Goal: Transaction & Acquisition: Purchase product/service

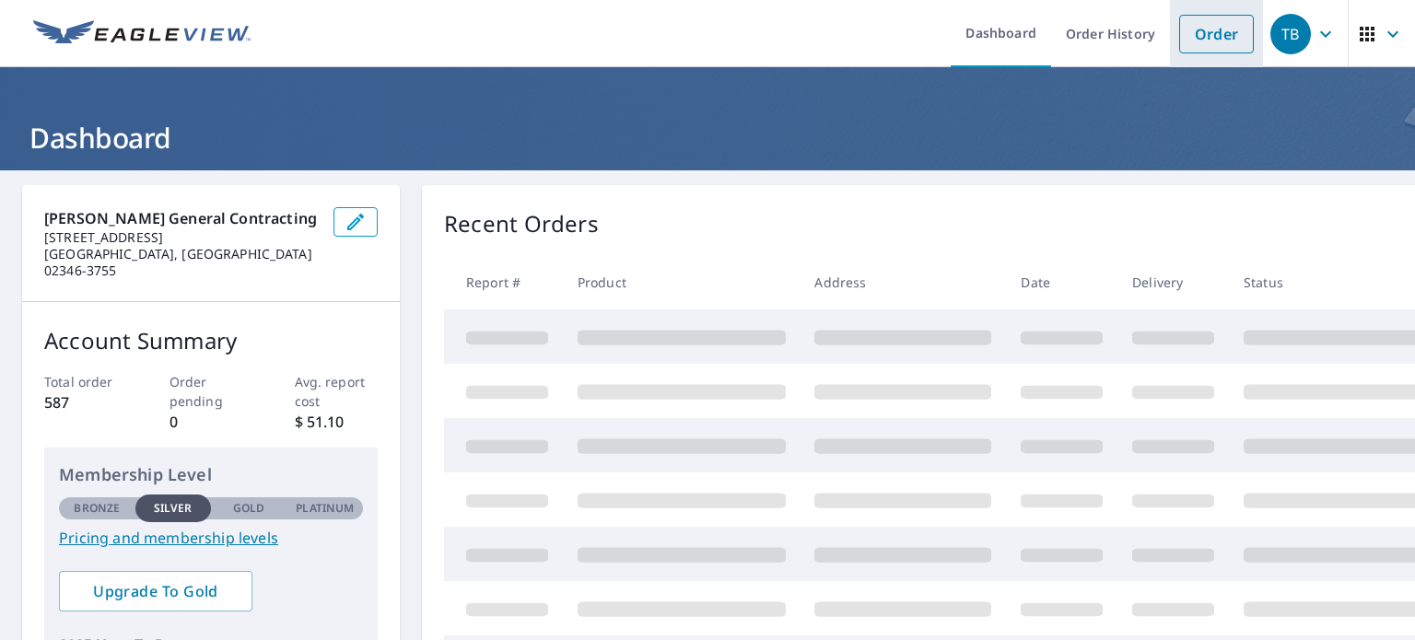
click at [1208, 32] on link "Order" at bounding box center [1216, 34] width 75 height 39
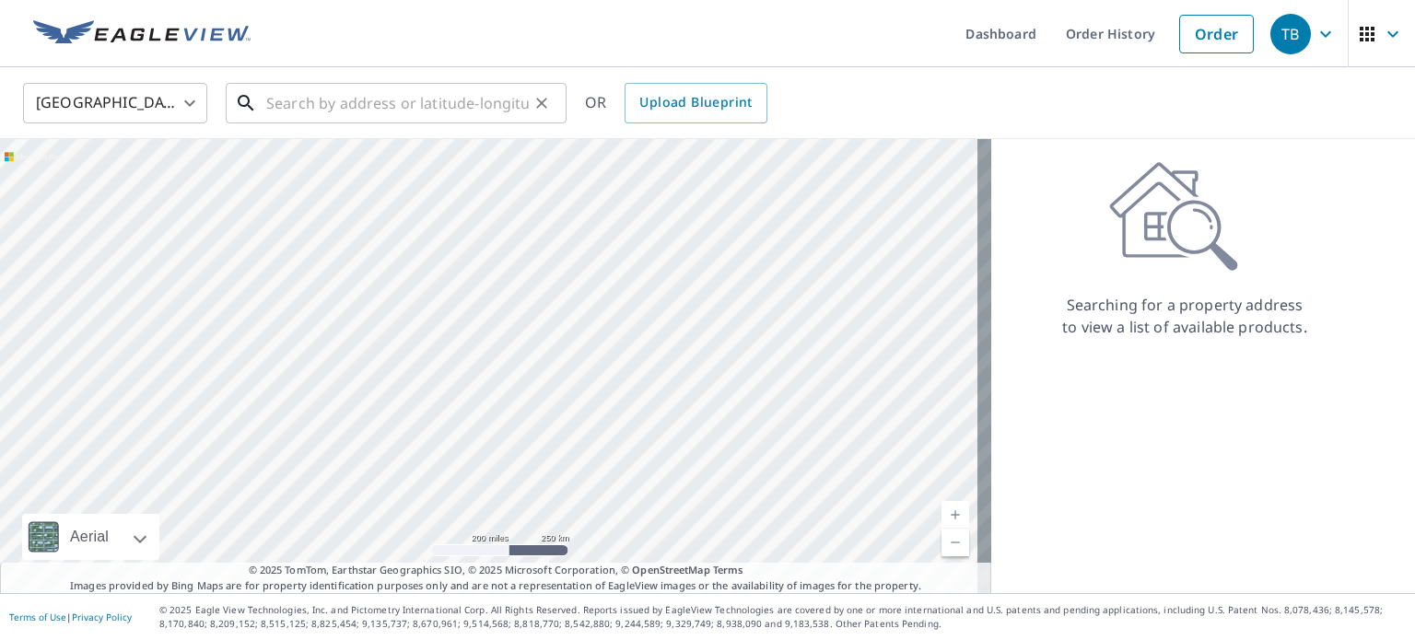
click at [309, 112] on input "text" at bounding box center [397, 103] width 262 height 52
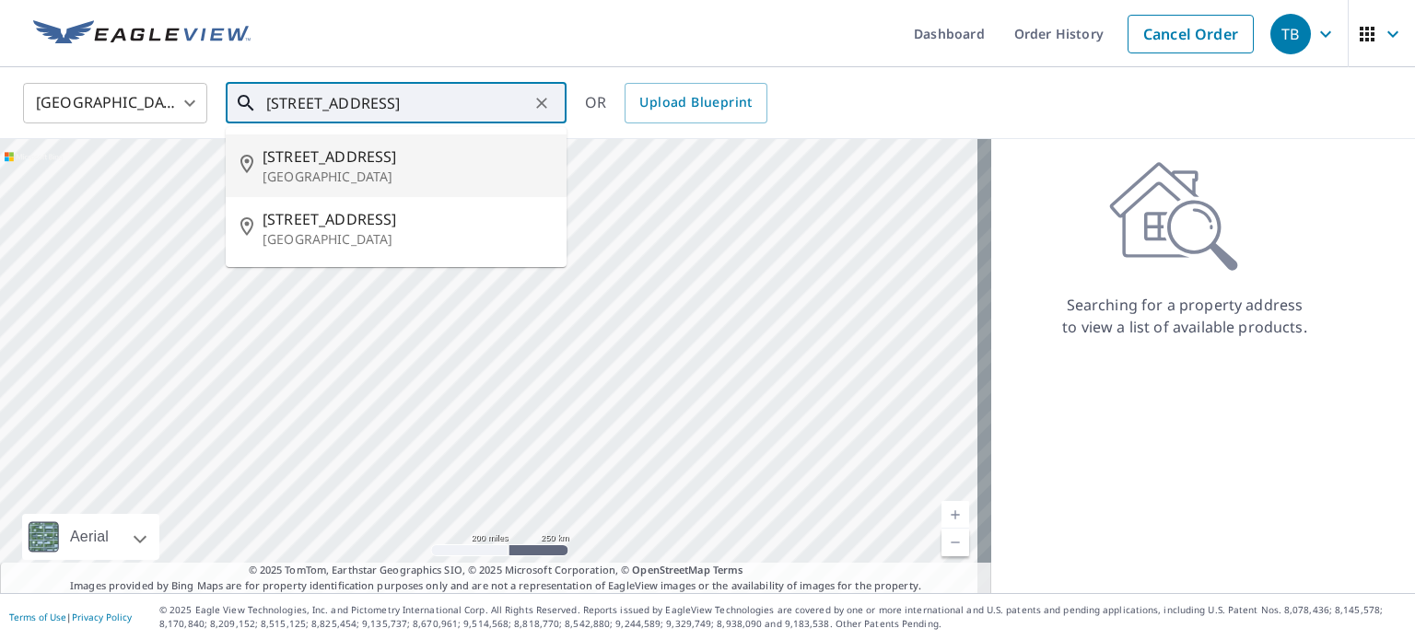
click at [299, 169] on p "[GEOGRAPHIC_DATA]" at bounding box center [406, 177] width 289 height 18
type input "[STREET_ADDRESS]"
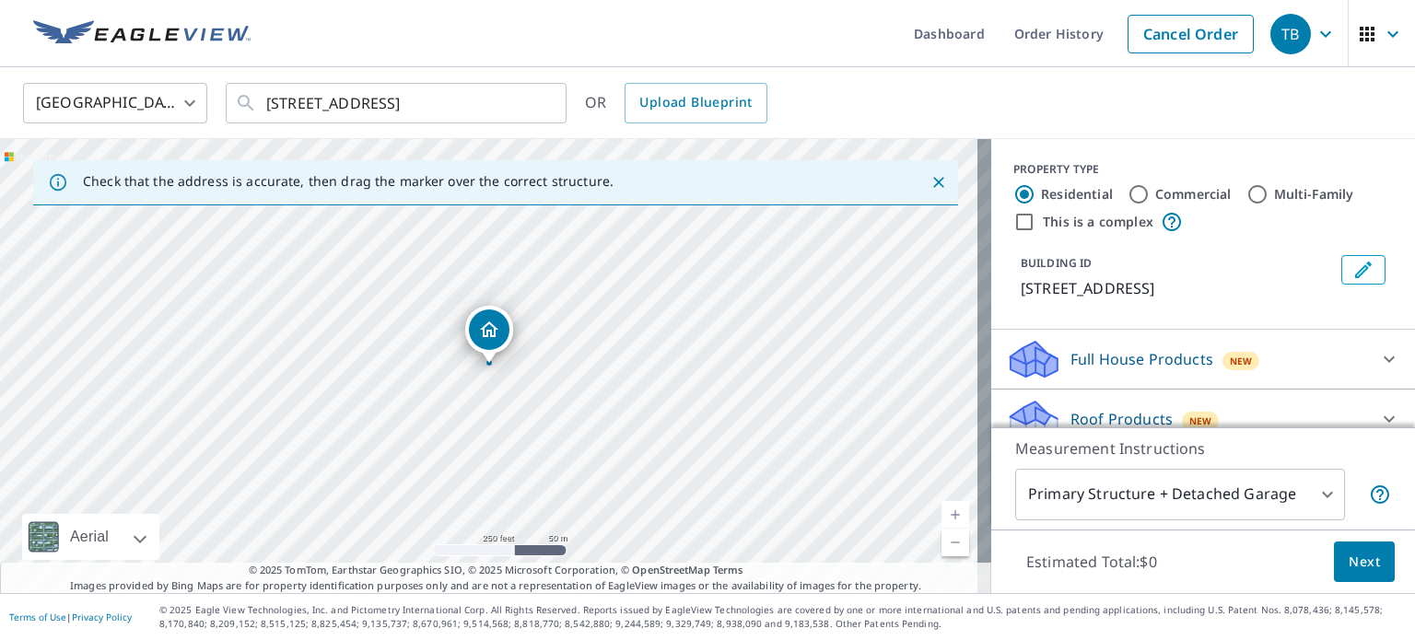
click at [485, 362] on div "Dropped pin, building 1, Residential property, 1660 Hyde Park Ave Boston, MA 02…" at bounding box center [489, 353] width 24 height 18
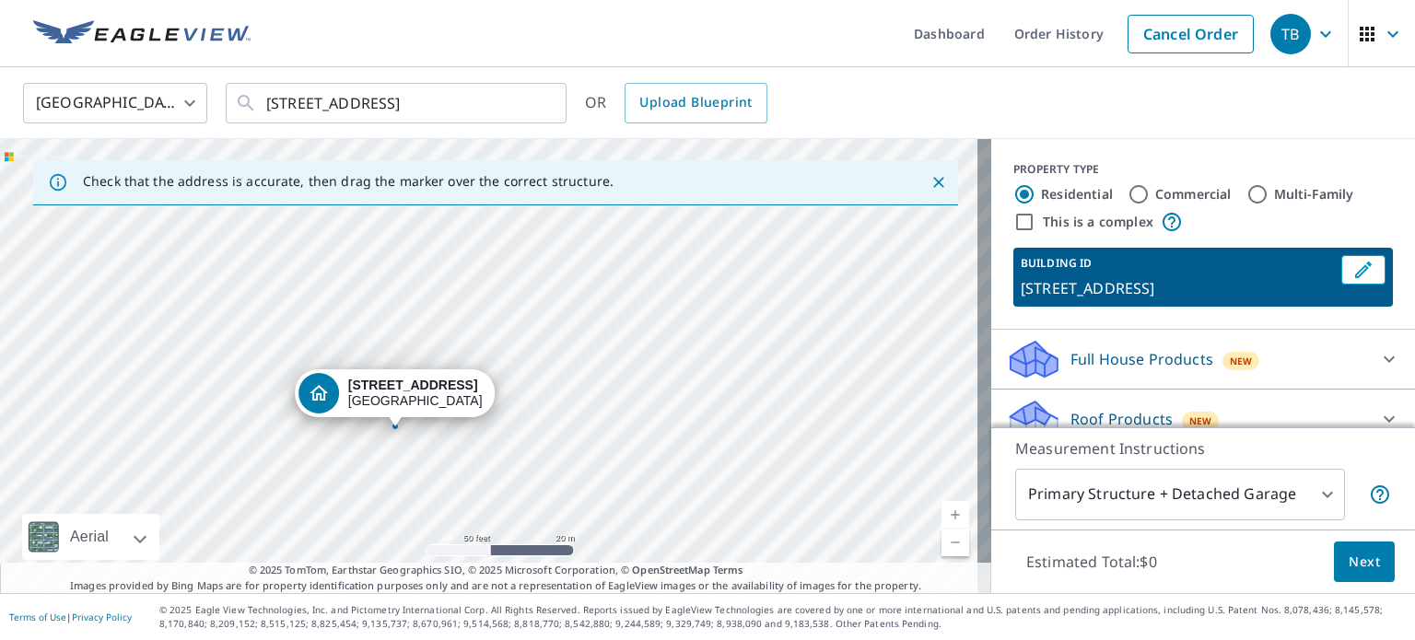
drag, startPoint x: 417, startPoint y: 346, endPoint x: 473, endPoint y: 536, distance: 197.9
click at [473, 536] on div "[STREET_ADDRESS]" at bounding box center [495, 366] width 991 height 454
drag, startPoint x: 474, startPoint y: 412, endPoint x: 452, endPoint y: 384, distance: 35.4
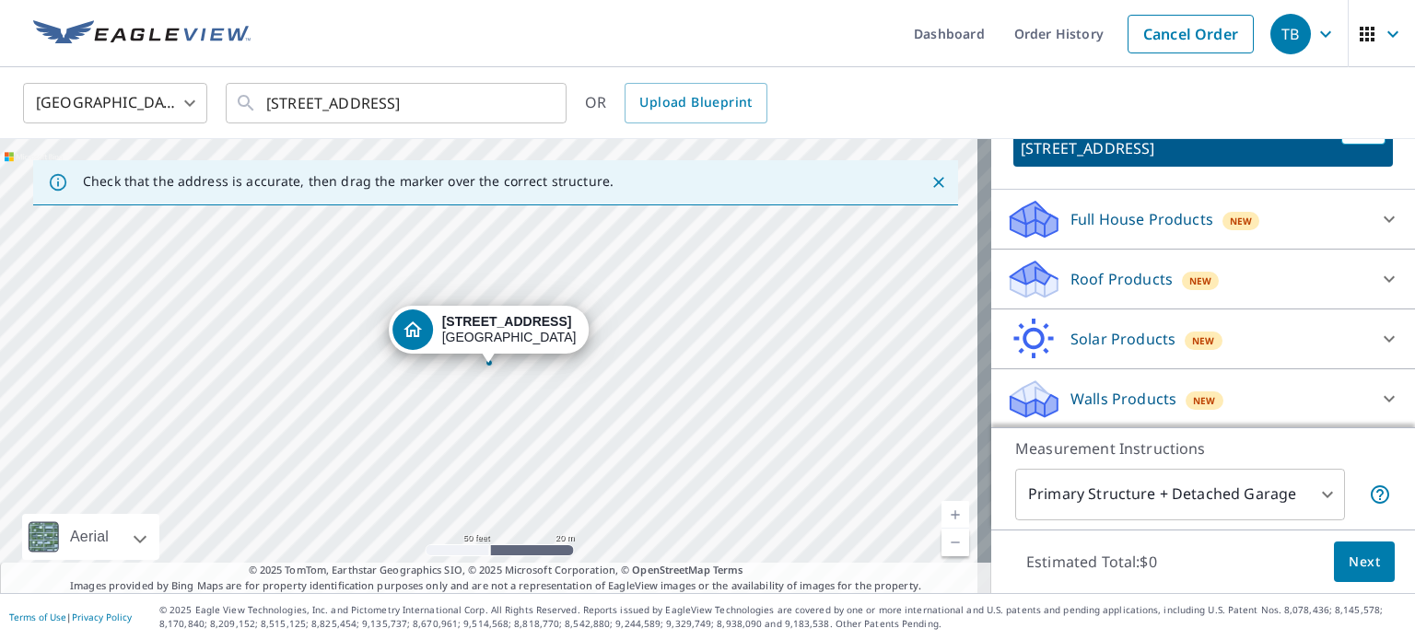
scroll to position [162, 0]
click at [1378, 280] on icon at bounding box center [1389, 277] width 22 height 22
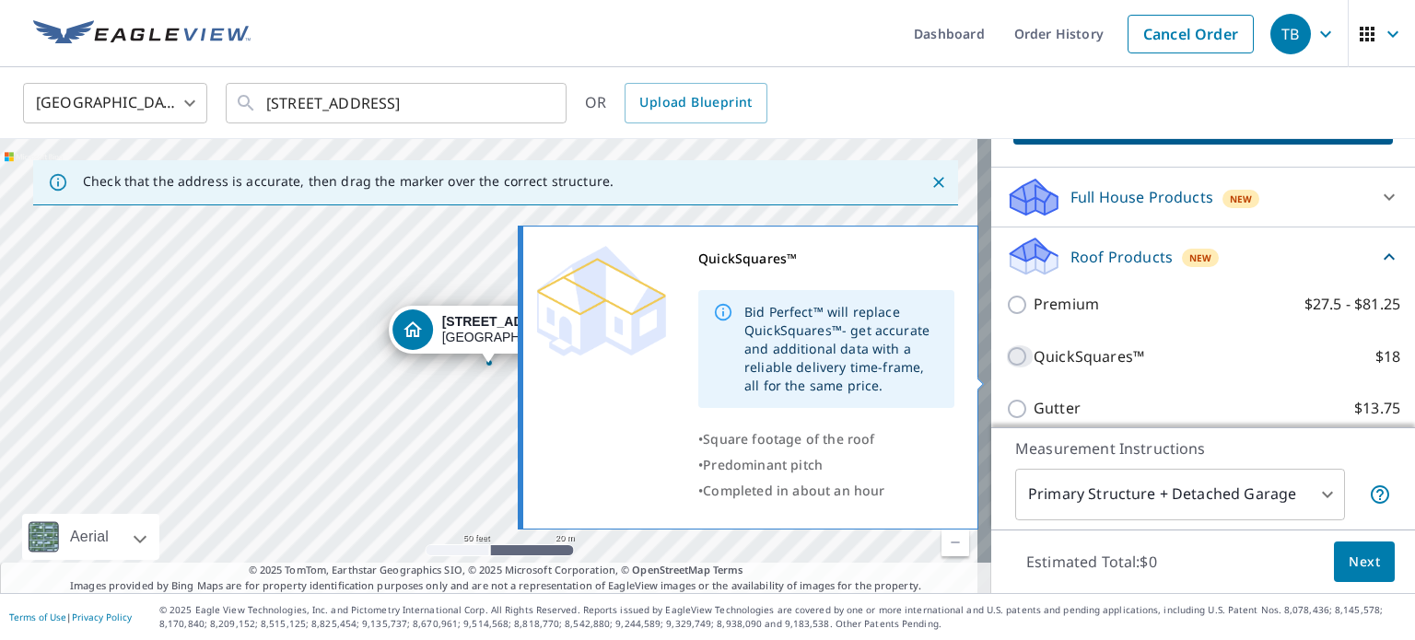
click at [1007, 367] on input "QuickSquares™ $18" at bounding box center [1020, 356] width 28 height 22
checkbox input "true"
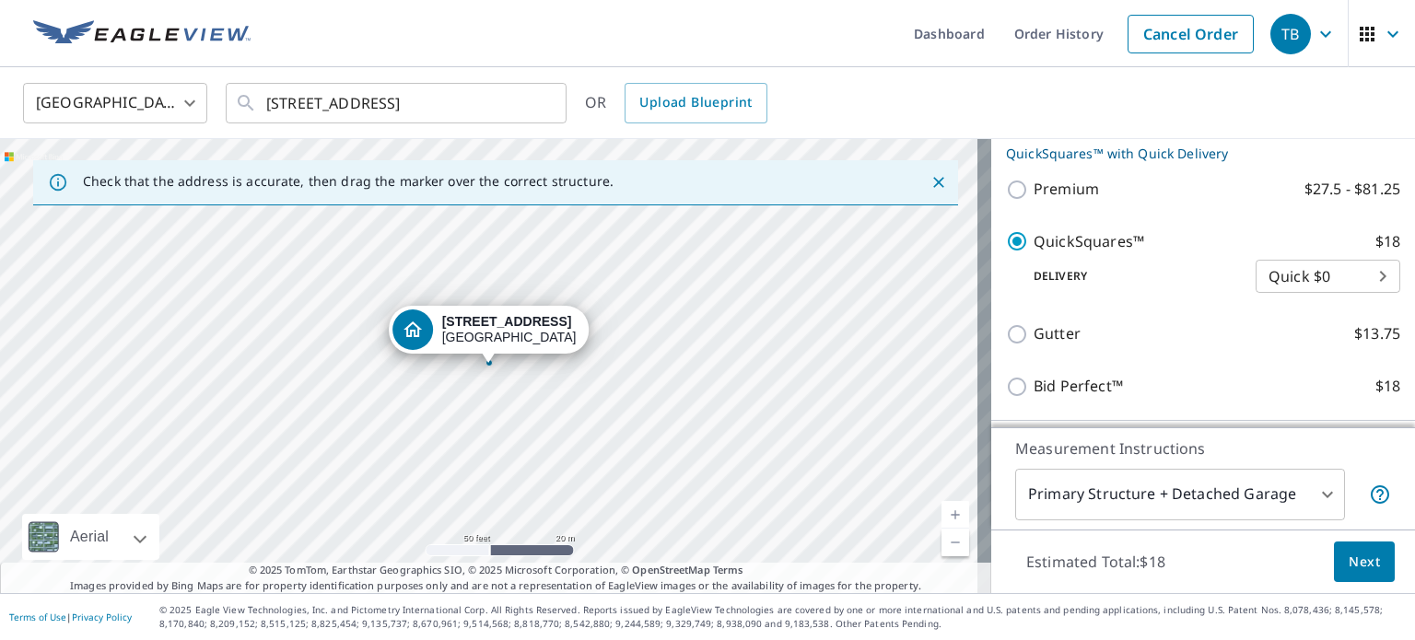
scroll to position [346, 0]
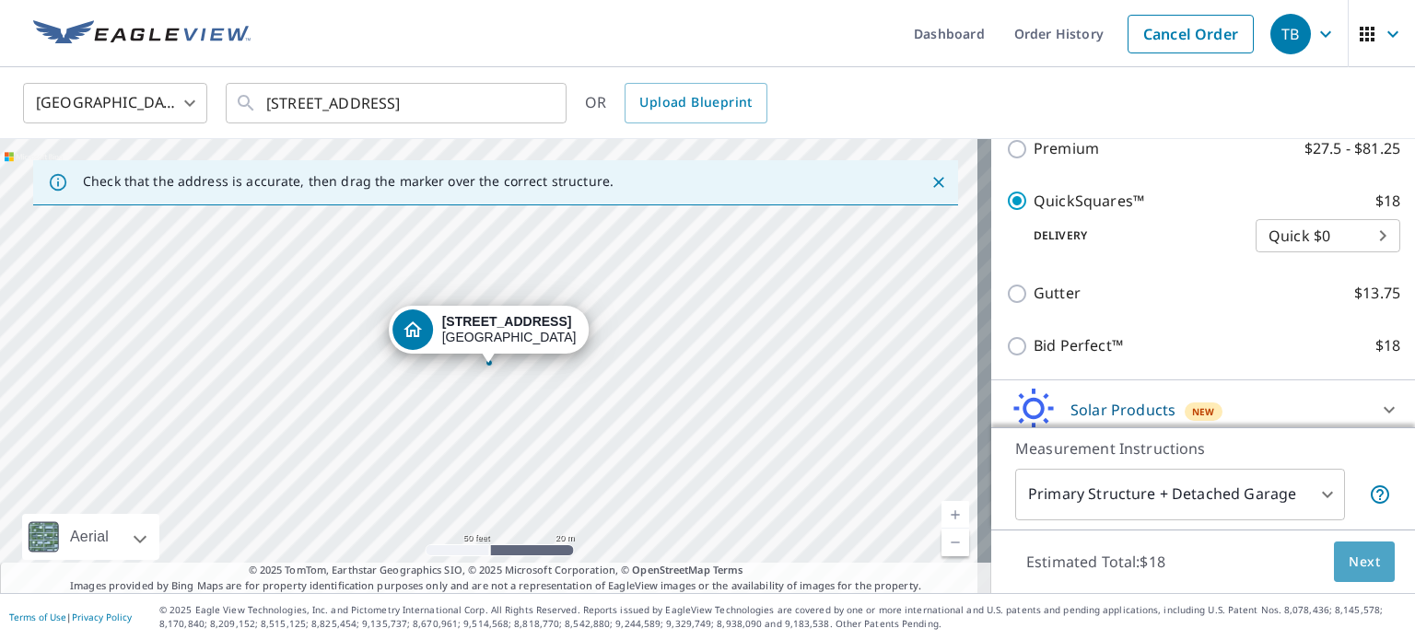
click at [1348, 557] on span "Next" at bounding box center [1363, 562] width 31 height 23
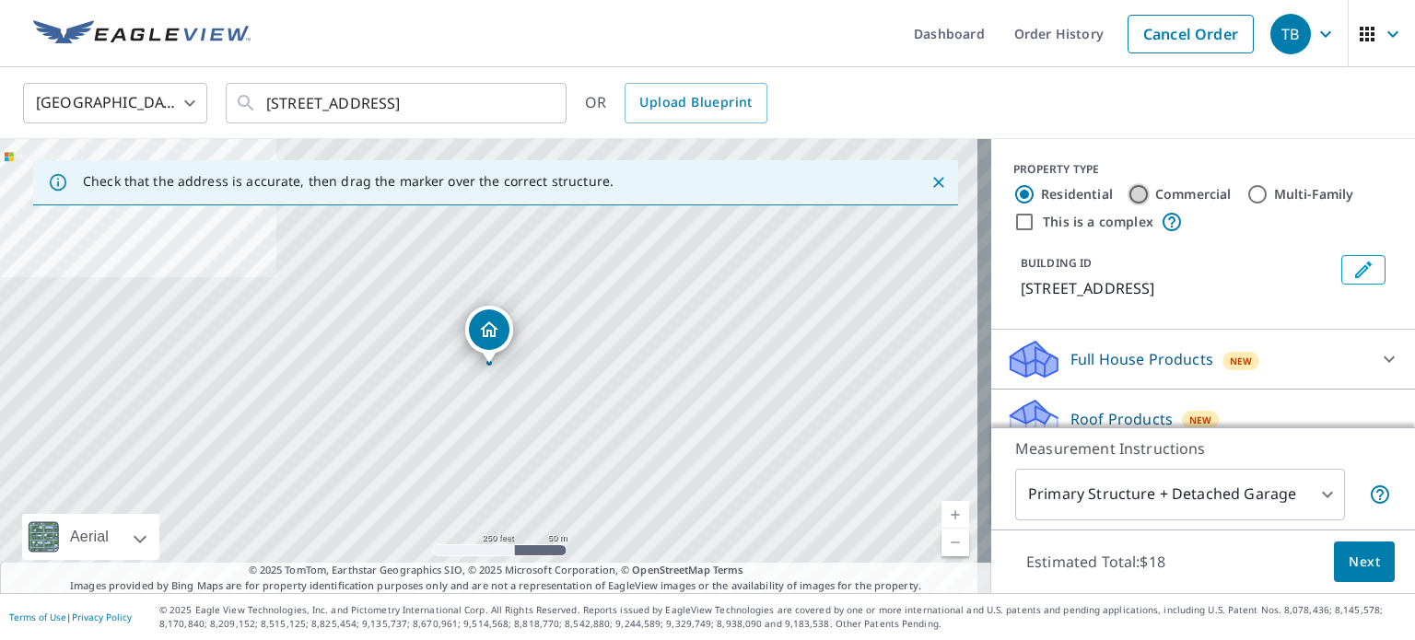
click at [1127, 194] on input "Commercial" at bounding box center [1138, 194] width 22 height 22
radio input "true"
type input "4"
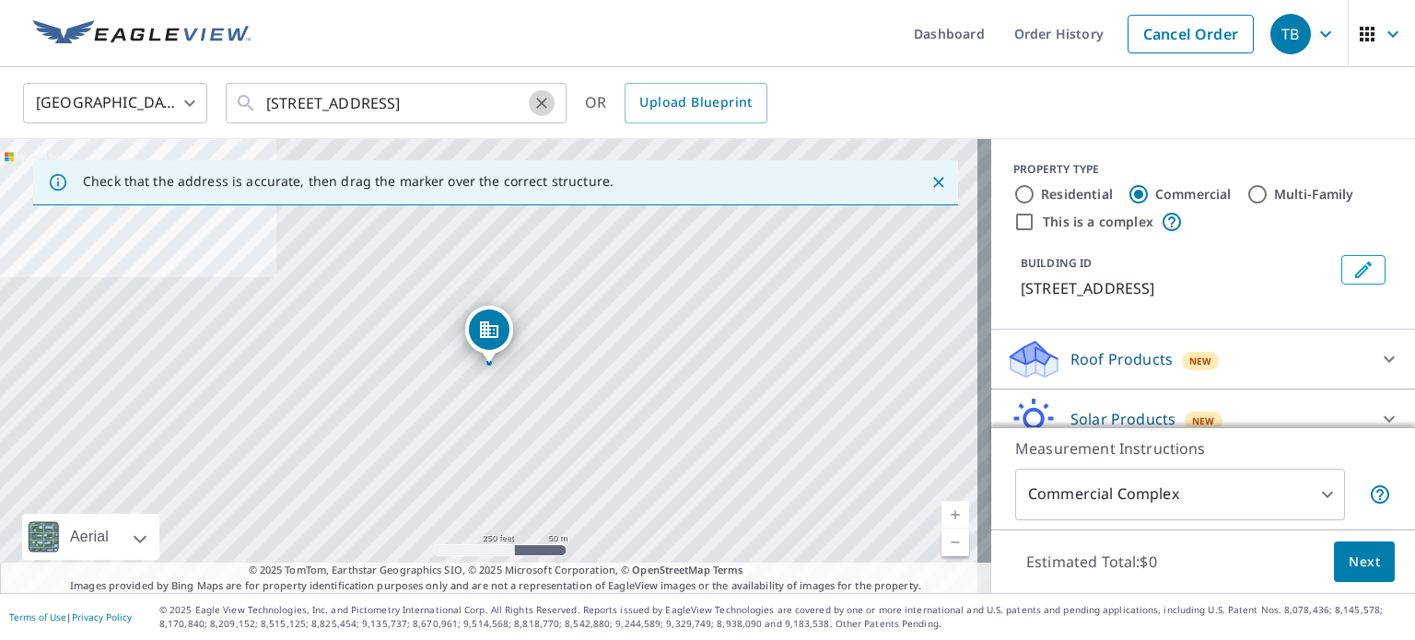
click at [541, 97] on icon "Clear" at bounding box center [541, 103] width 18 height 18
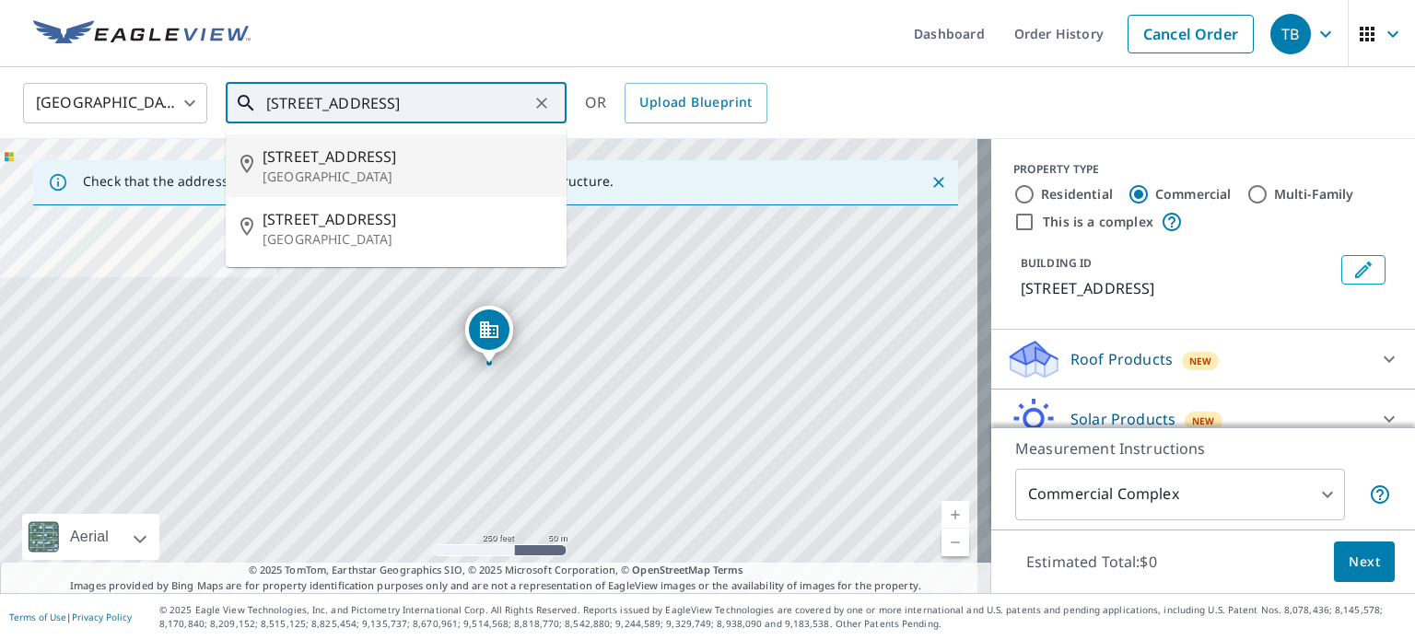
click at [324, 158] on span "[STREET_ADDRESS]" at bounding box center [406, 157] width 289 height 22
type input "[STREET_ADDRESS]"
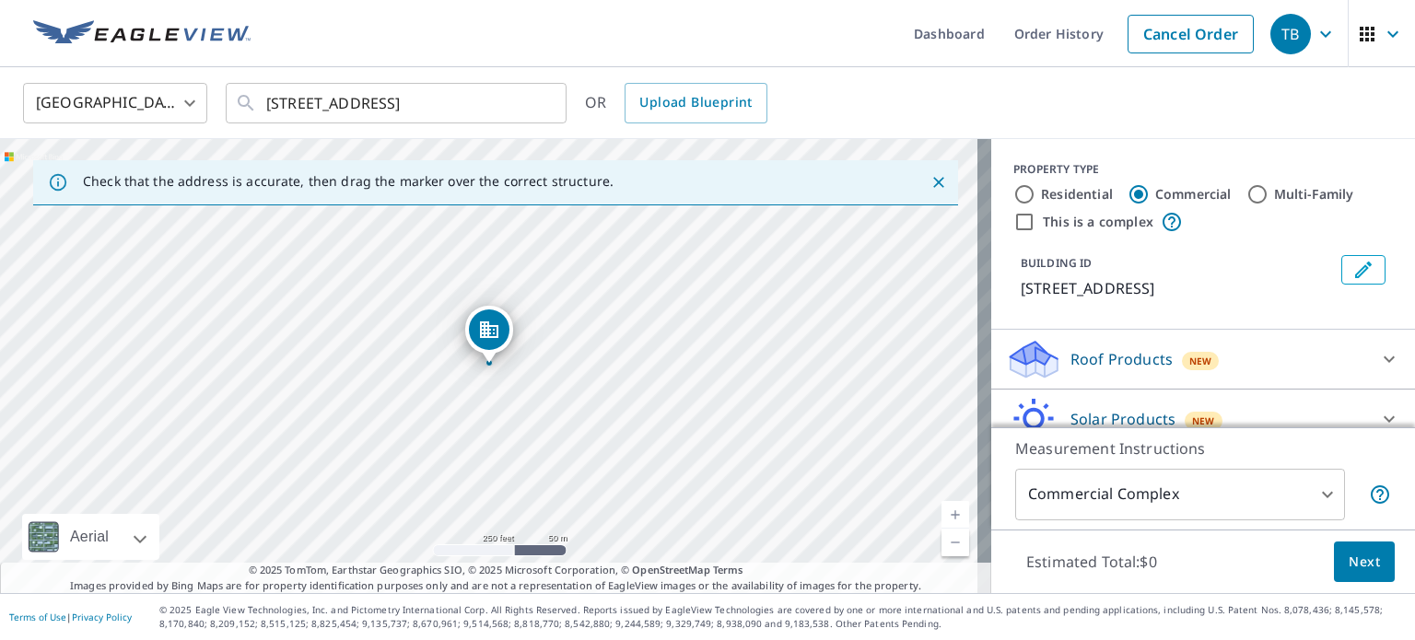
click at [485, 357] on div "Dropped pin, building 1, Commercial property, 1660 Hyde Park Ave Boston, MA 021…" at bounding box center [489, 353] width 24 height 18
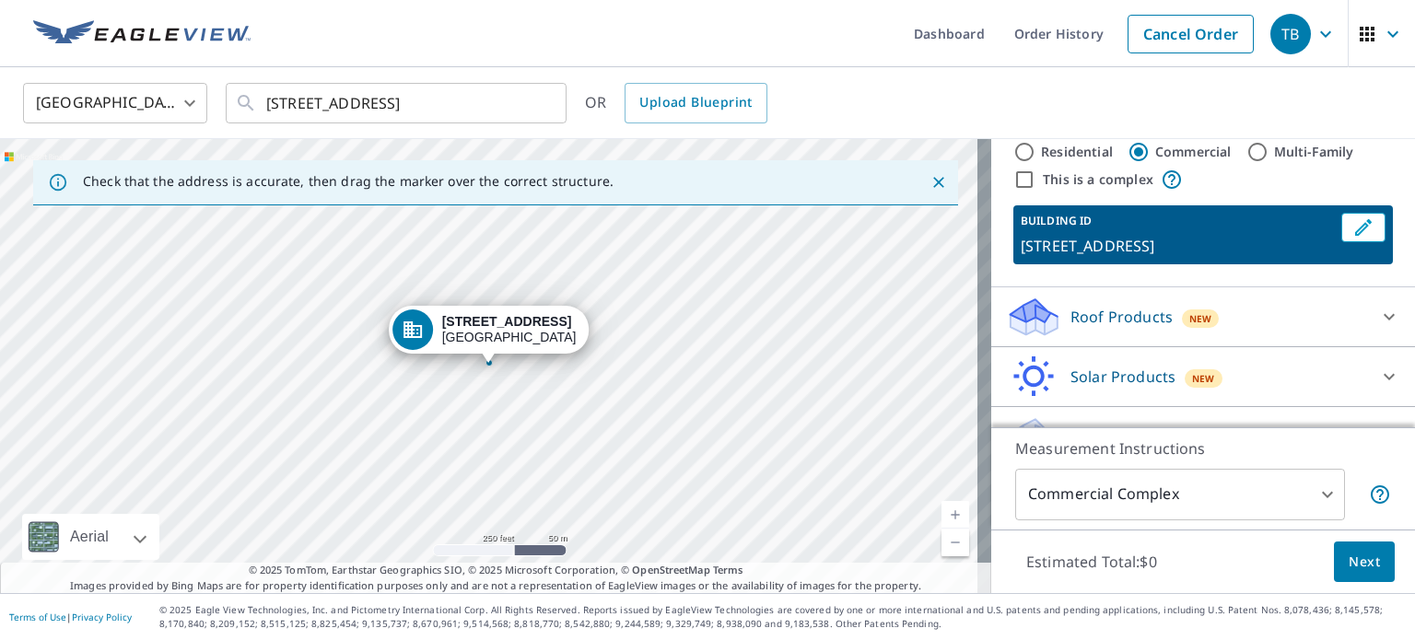
scroll to position [81, 0]
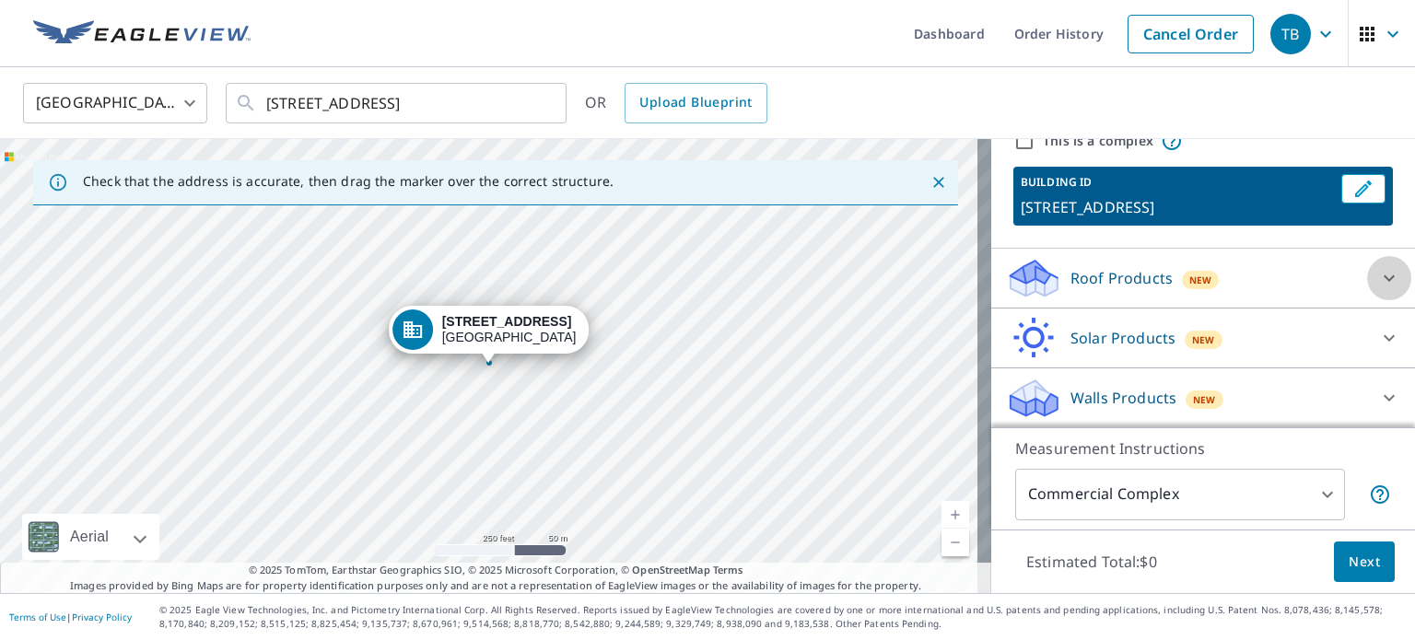
click at [1378, 274] on icon at bounding box center [1389, 278] width 22 height 22
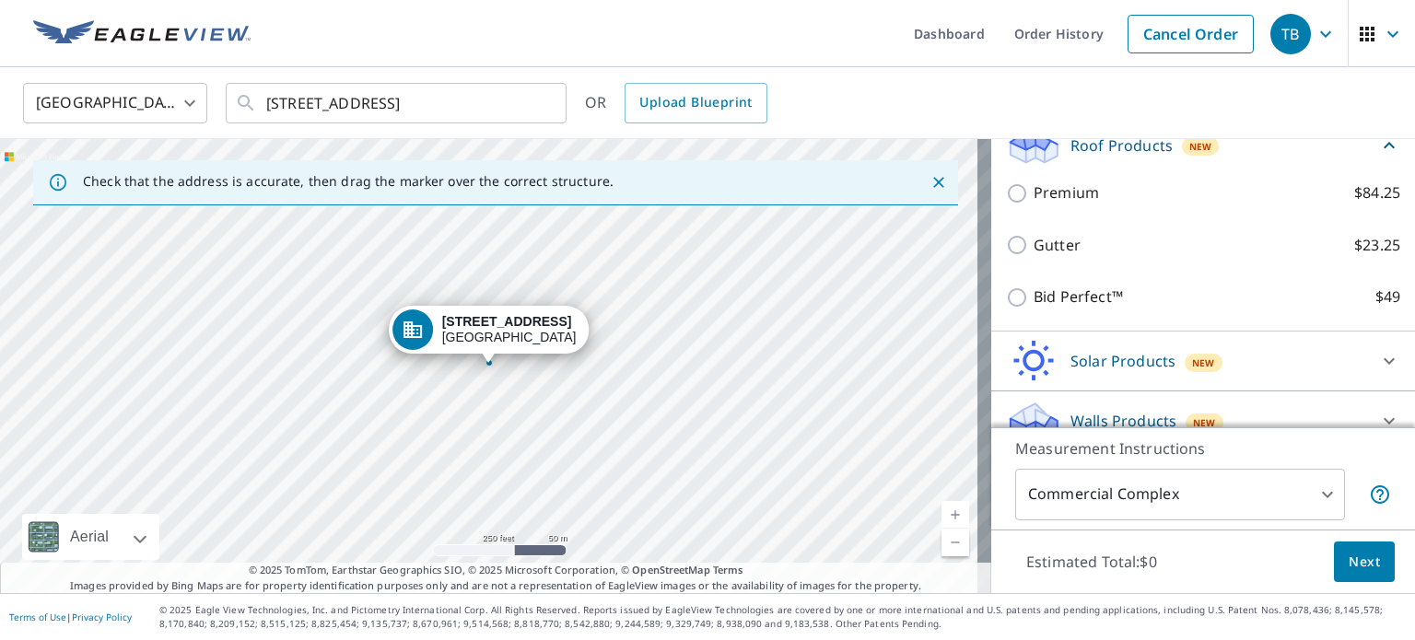
scroll to position [236, 0]
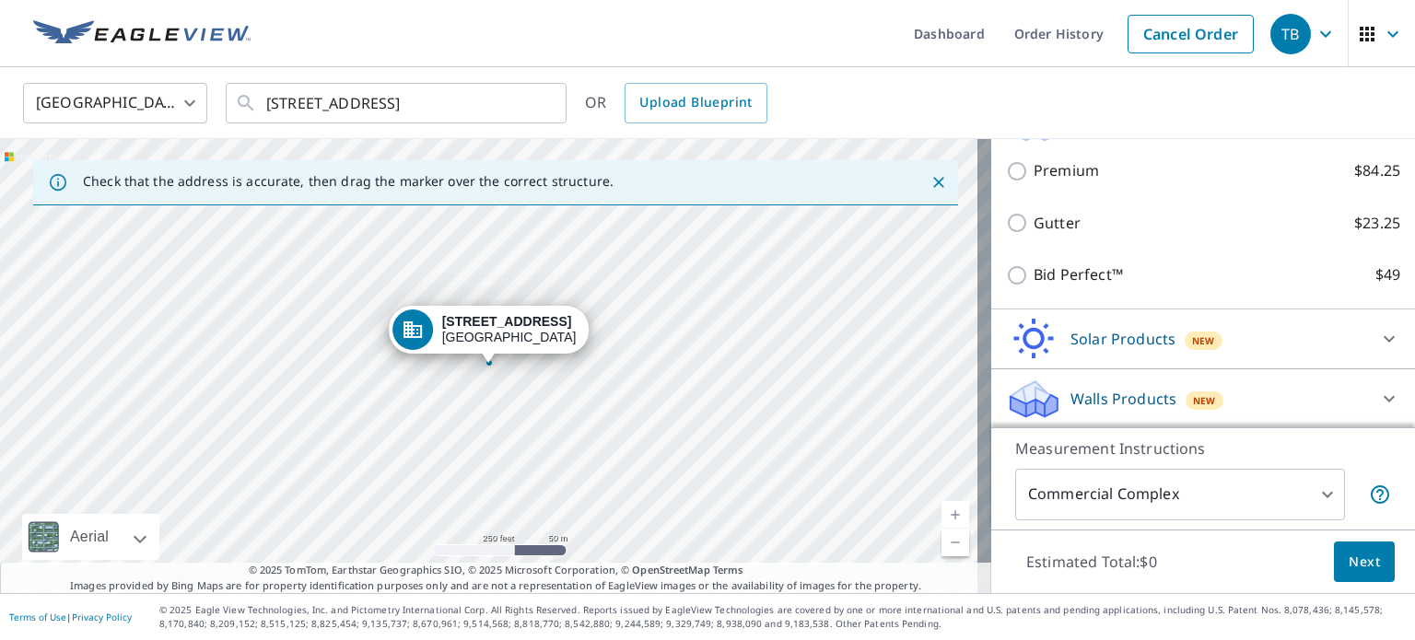
click at [1348, 561] on span "Next" at bounding box center [1363, 562] width 31 height 23
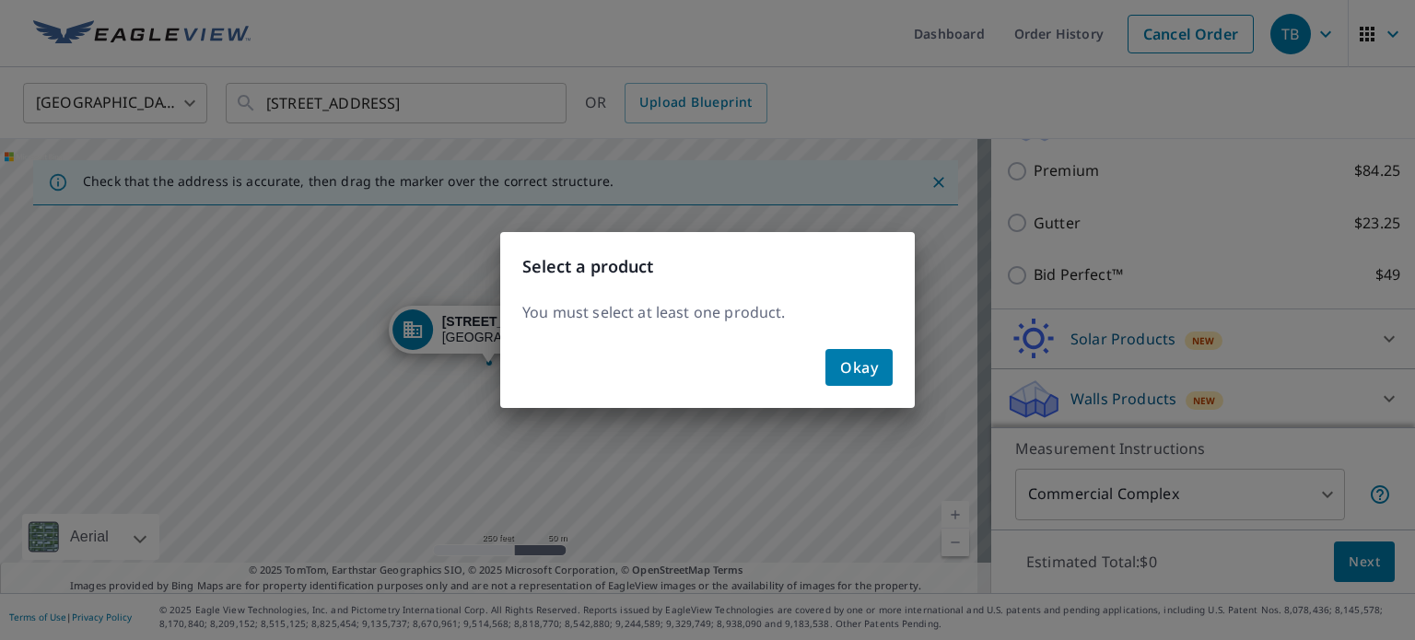
click at [856, 371] on span "Okay" at bounding box center [859, 368] width 38 height 26
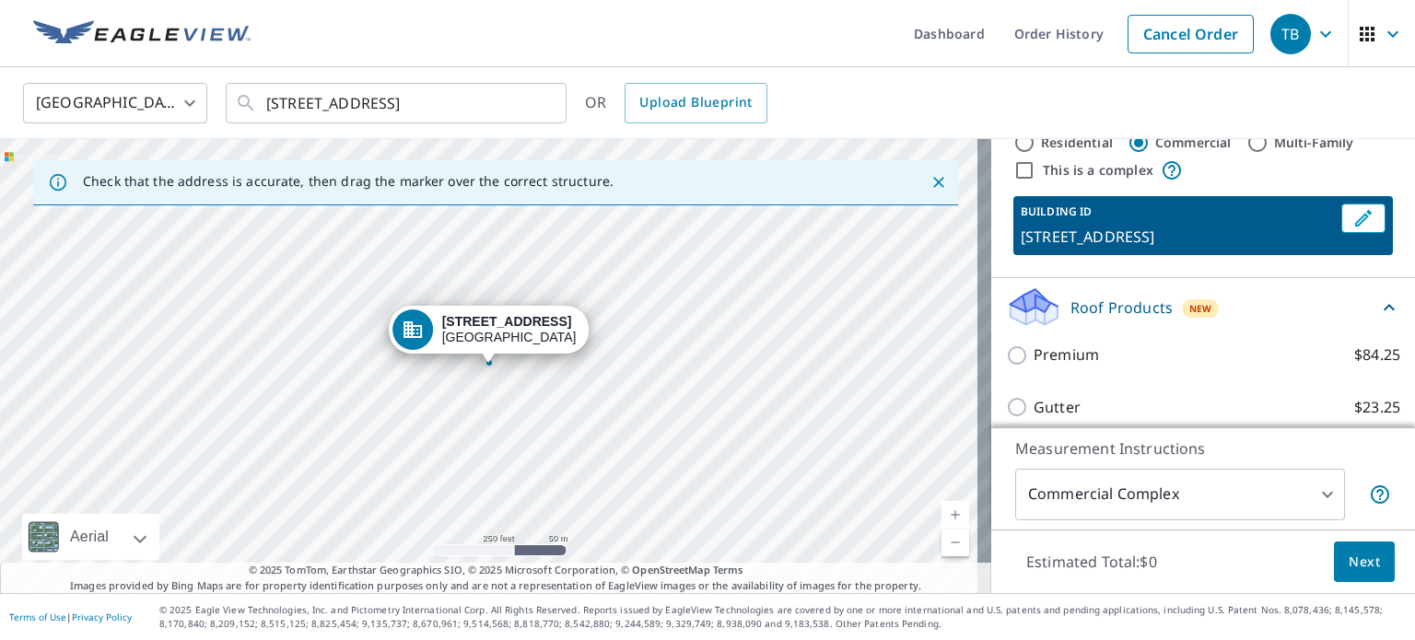
scroll to position [0, 0]
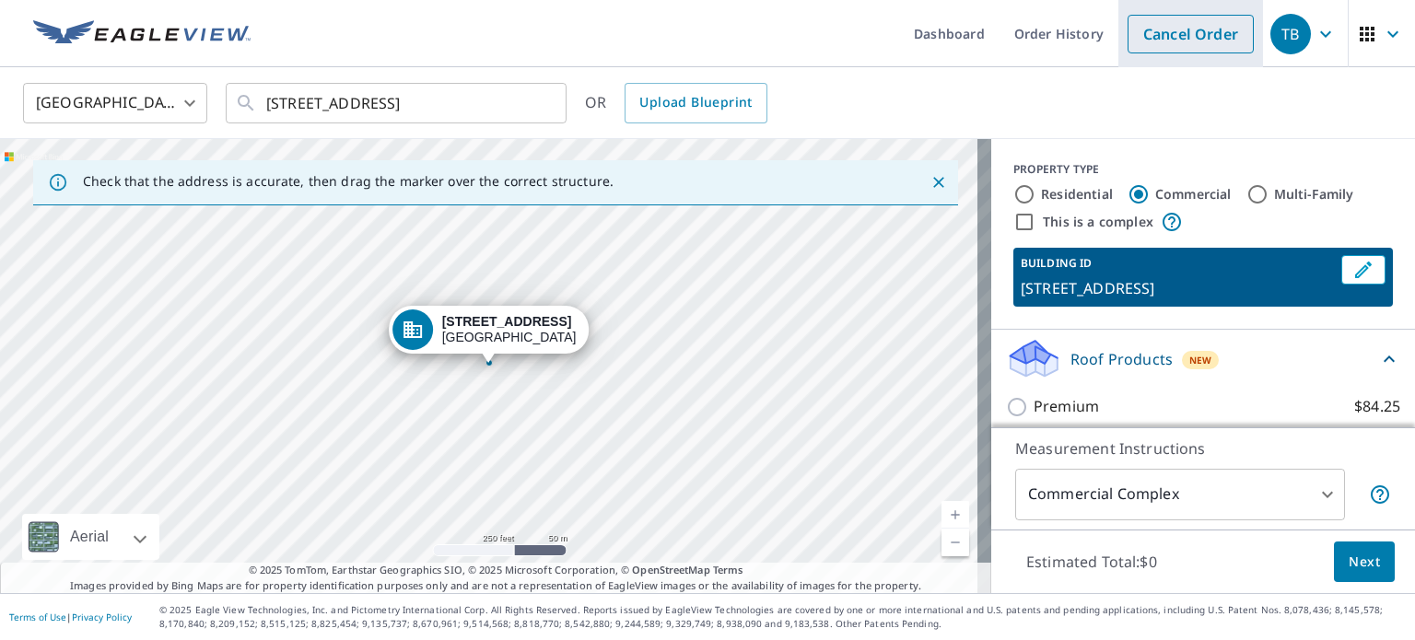
click at [1164, 22] on link "Cancel Order" at bounding box center [1190, 34] width 126 height 39
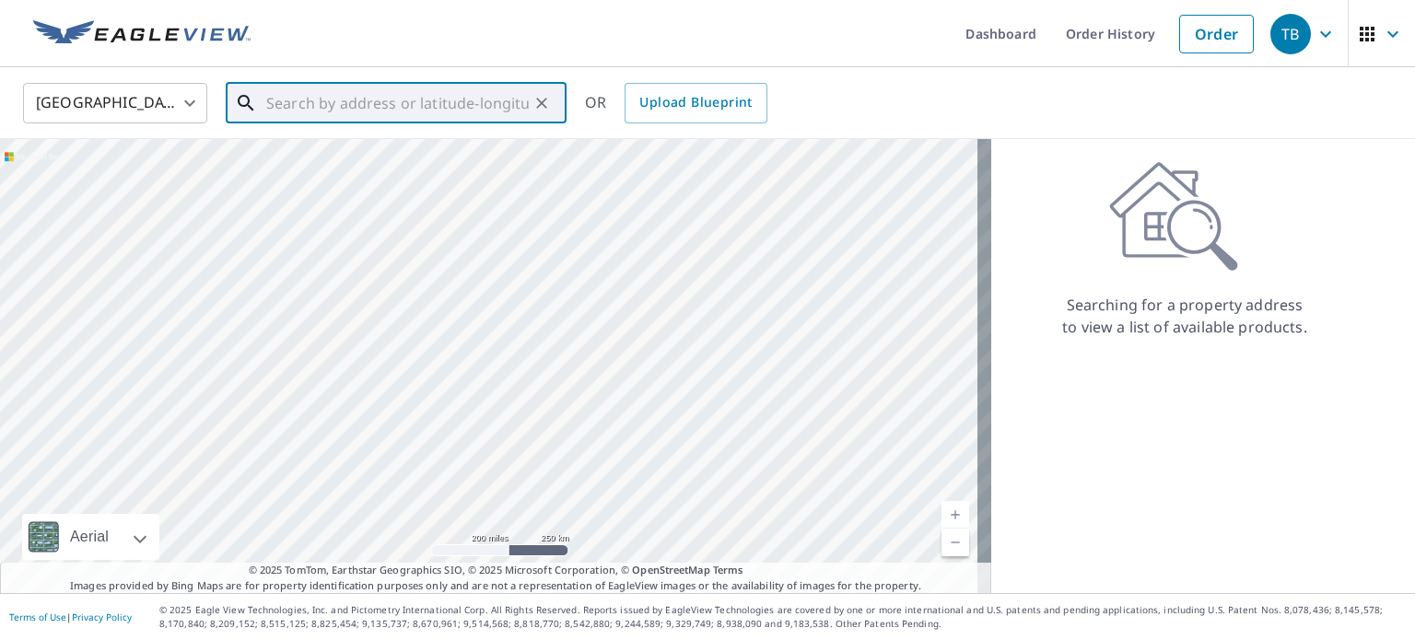
click at [295, 106] on input "text" at bounding box center [397, 103] width 262 height 52
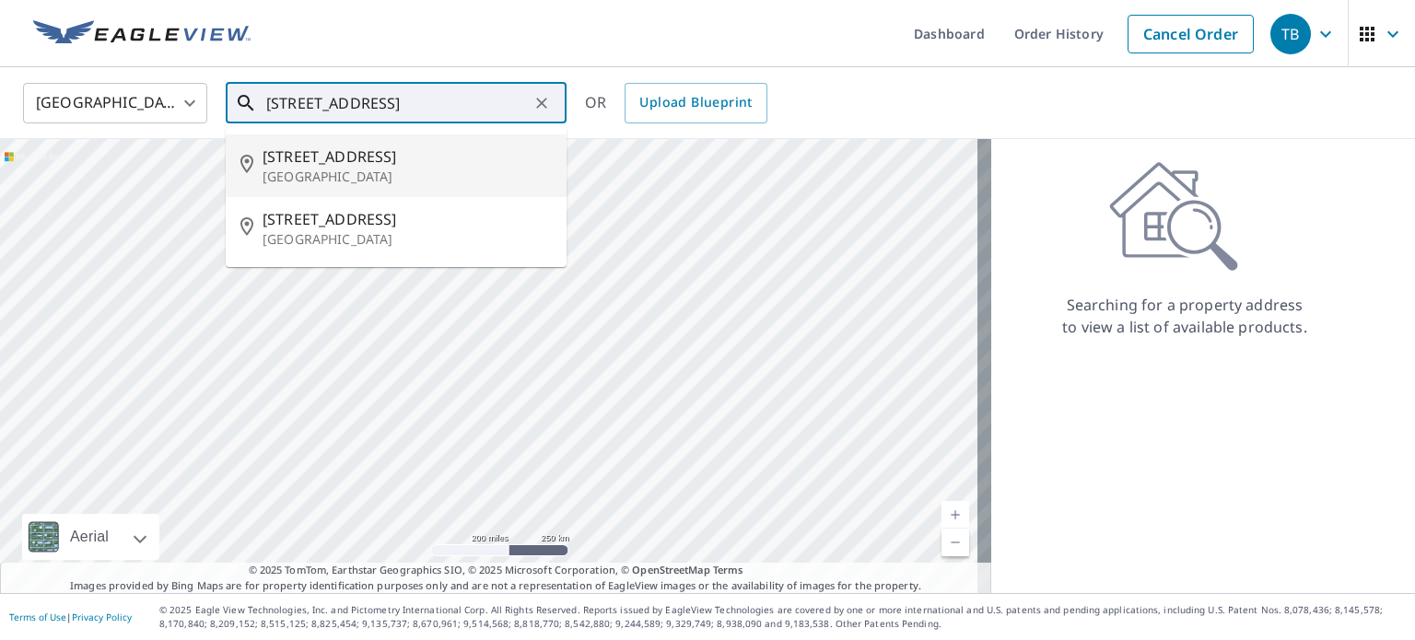
click at [302, 159] on span "[STREET_ADDRESS]" at bounding box center [406, 157] width 289 height 22
type input "[STREET_ADDRESS]"
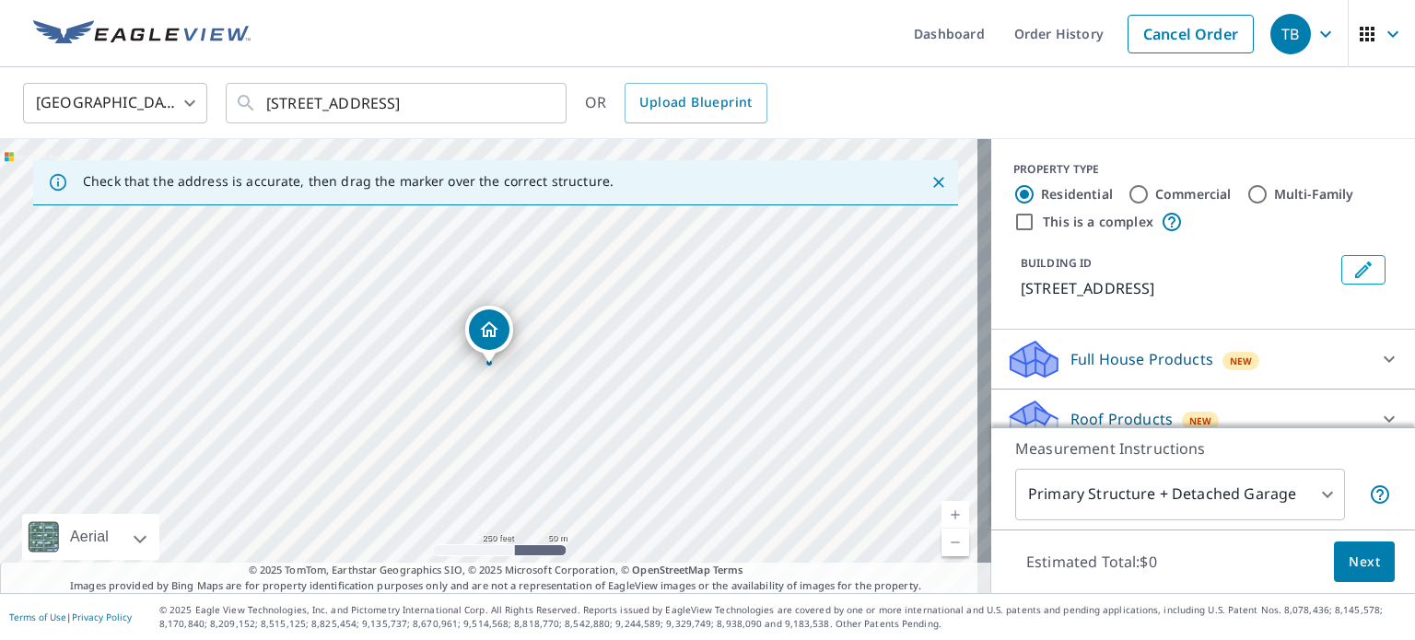
click at [1127, 190] on input "Commercial" at bounding box center [1138, 194] width 22 height 22
radio input "true"
type input "4"
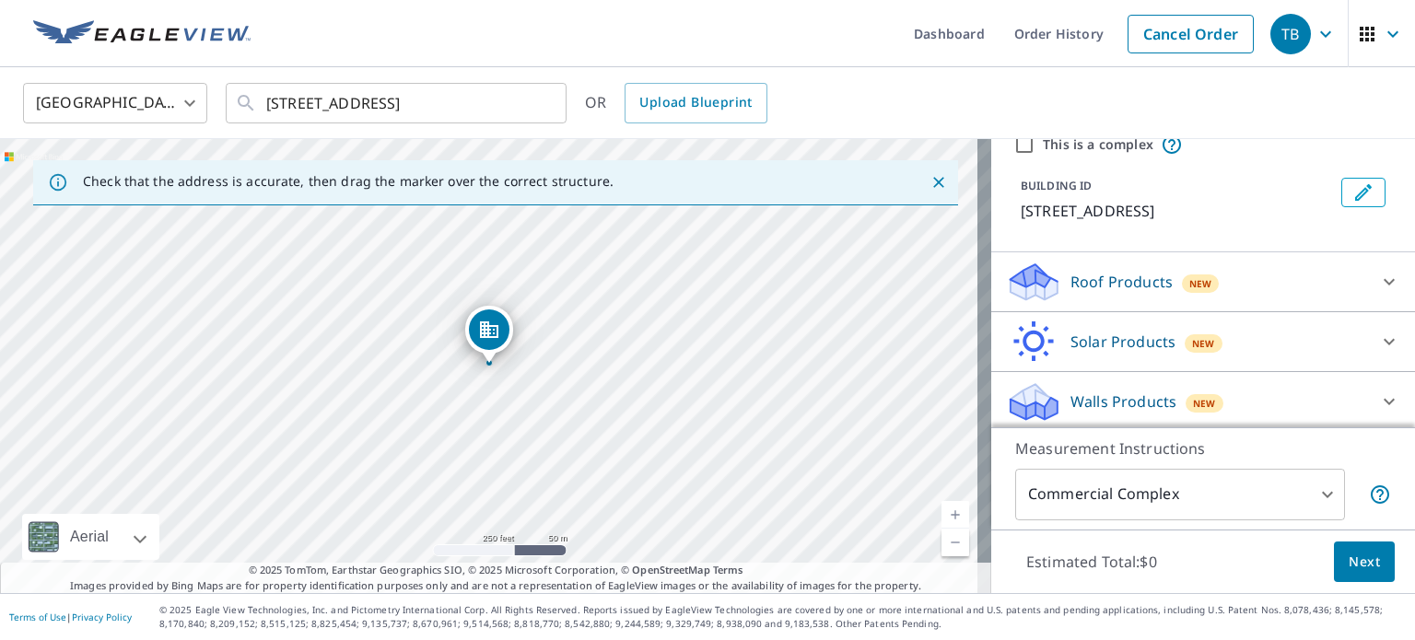
scroll to position [81, 0]
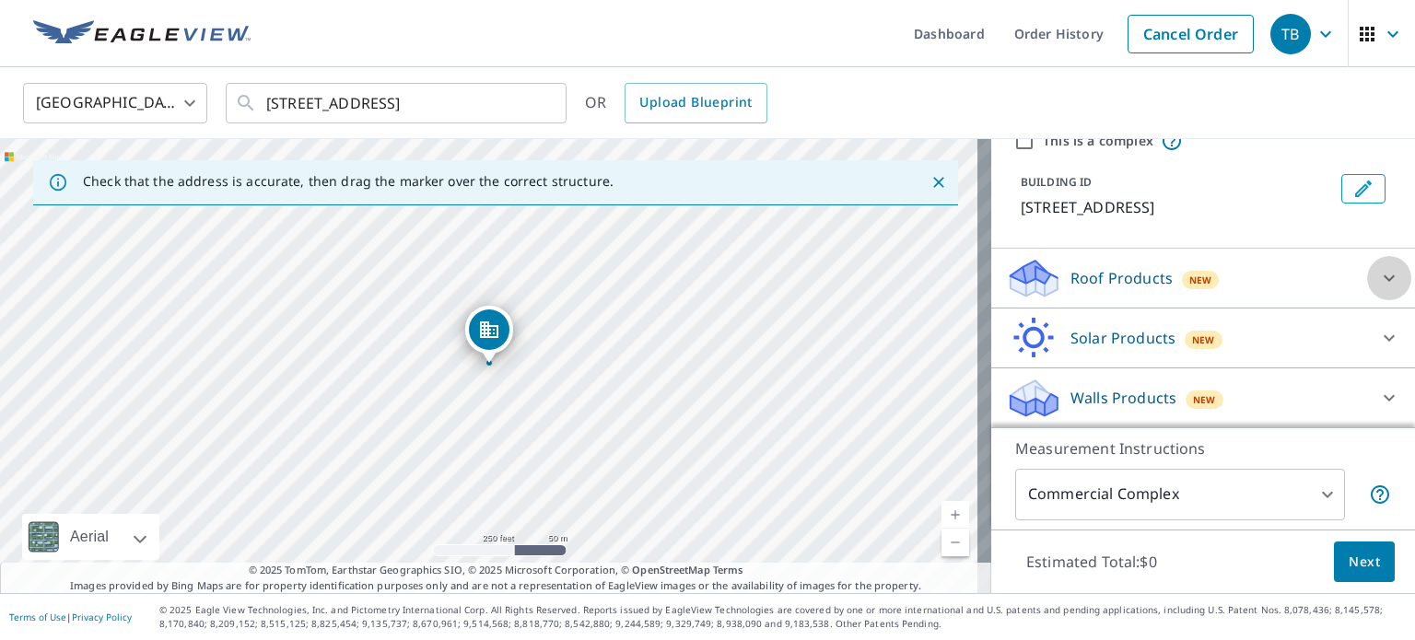
click at [1378, 281] on icon at bounding box center [1389, 278] width 22 height 22
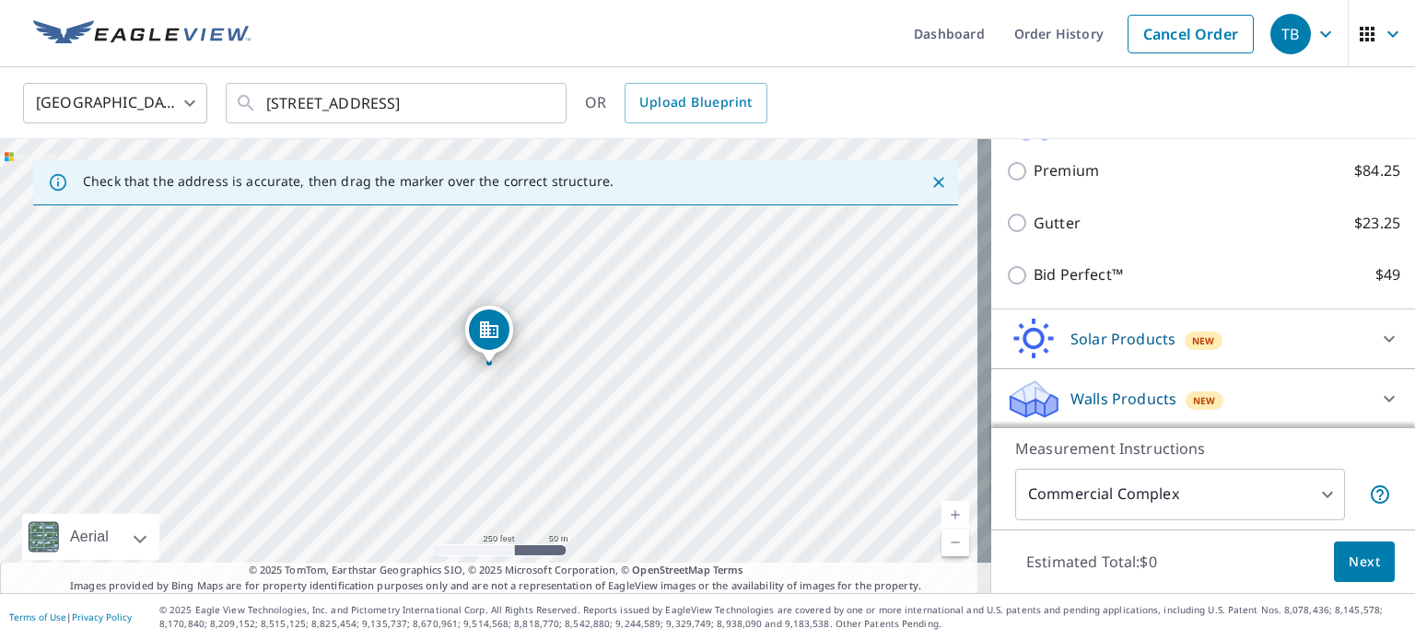
scroll to position [144, 0]
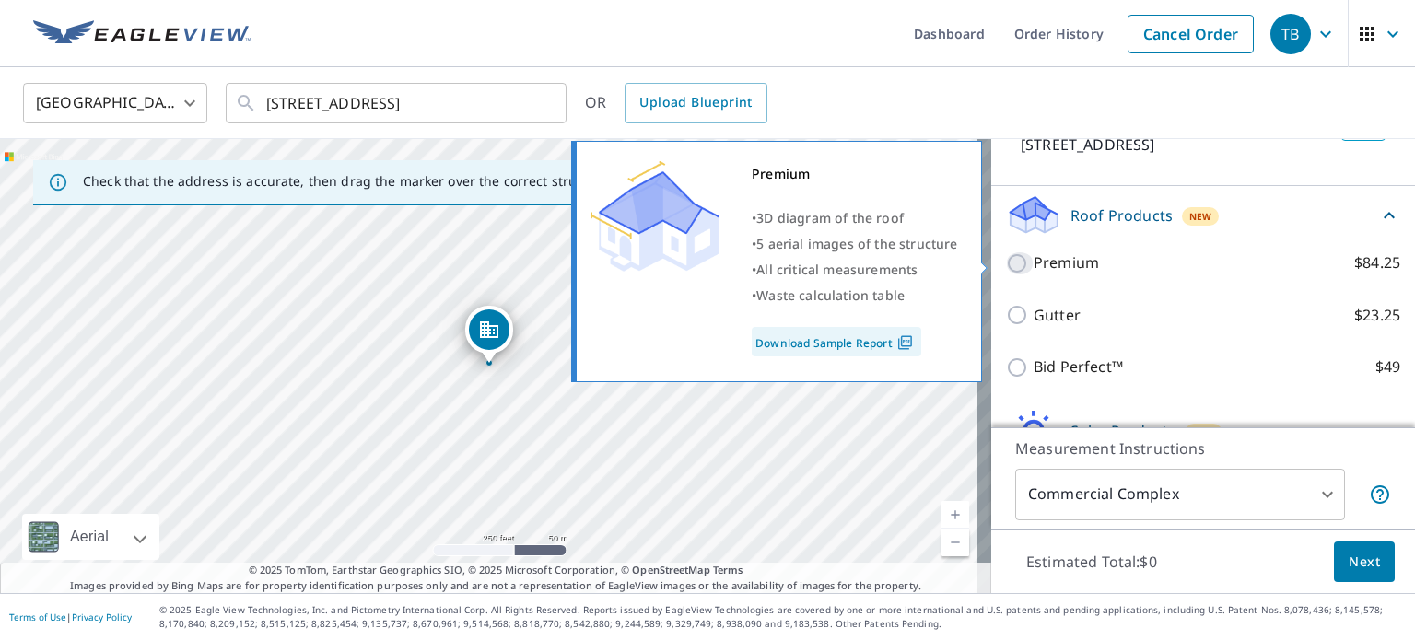
click at [1006, 263] on input "Premium $84.25" at bounding box center [1020, 263] width 28 height 22
checkbox input "true"
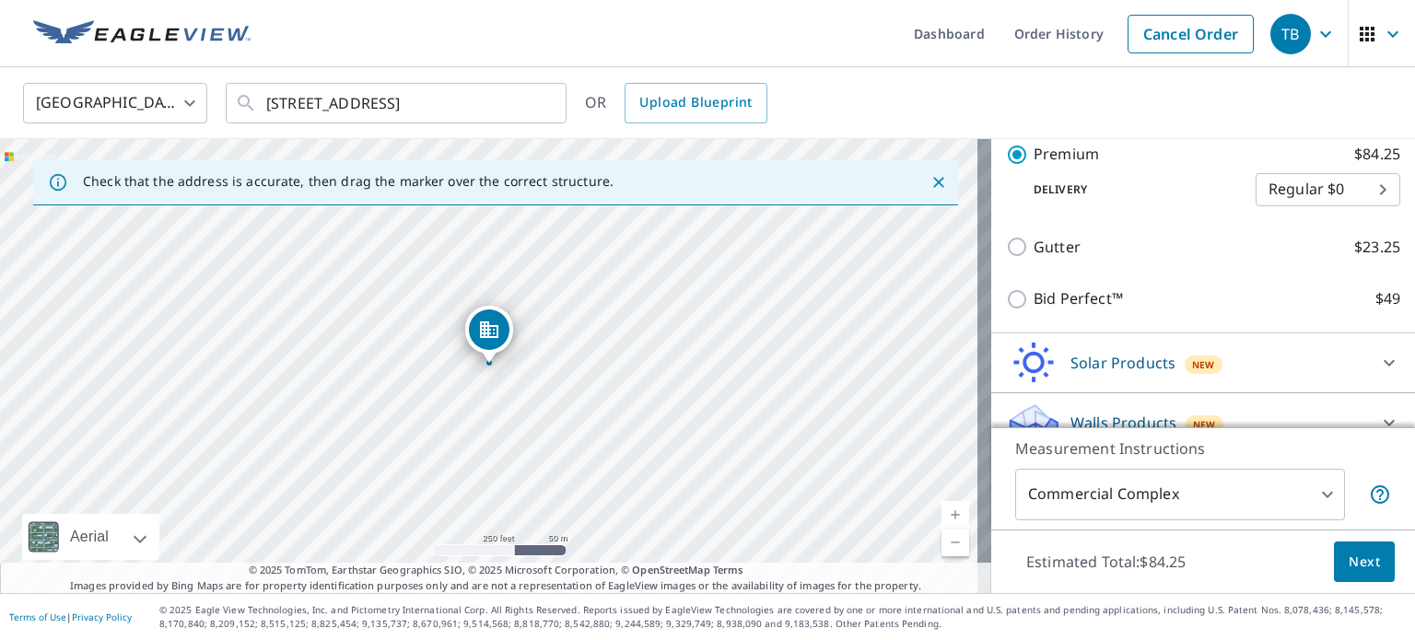
scroll to position [305, 0]
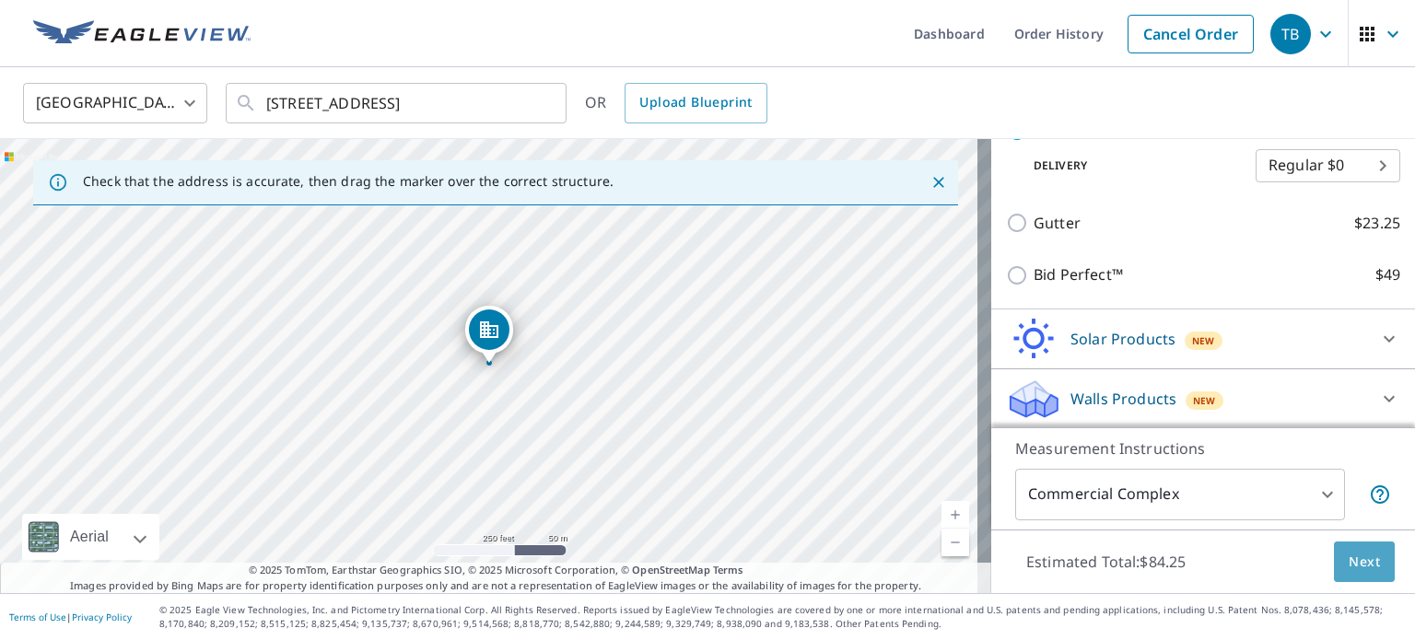
click at [1348, 565] on span "Next" at bounding box center [1363, 562] width 31 height 23
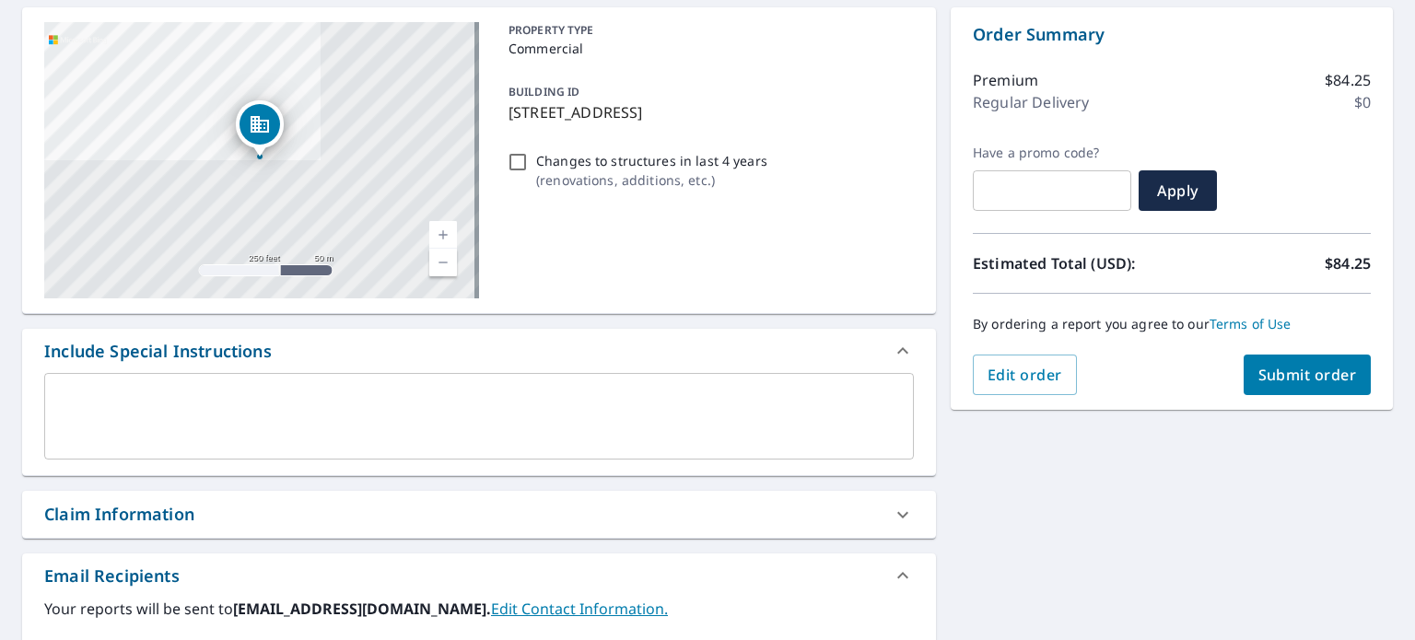
scroll to position [184, 0]
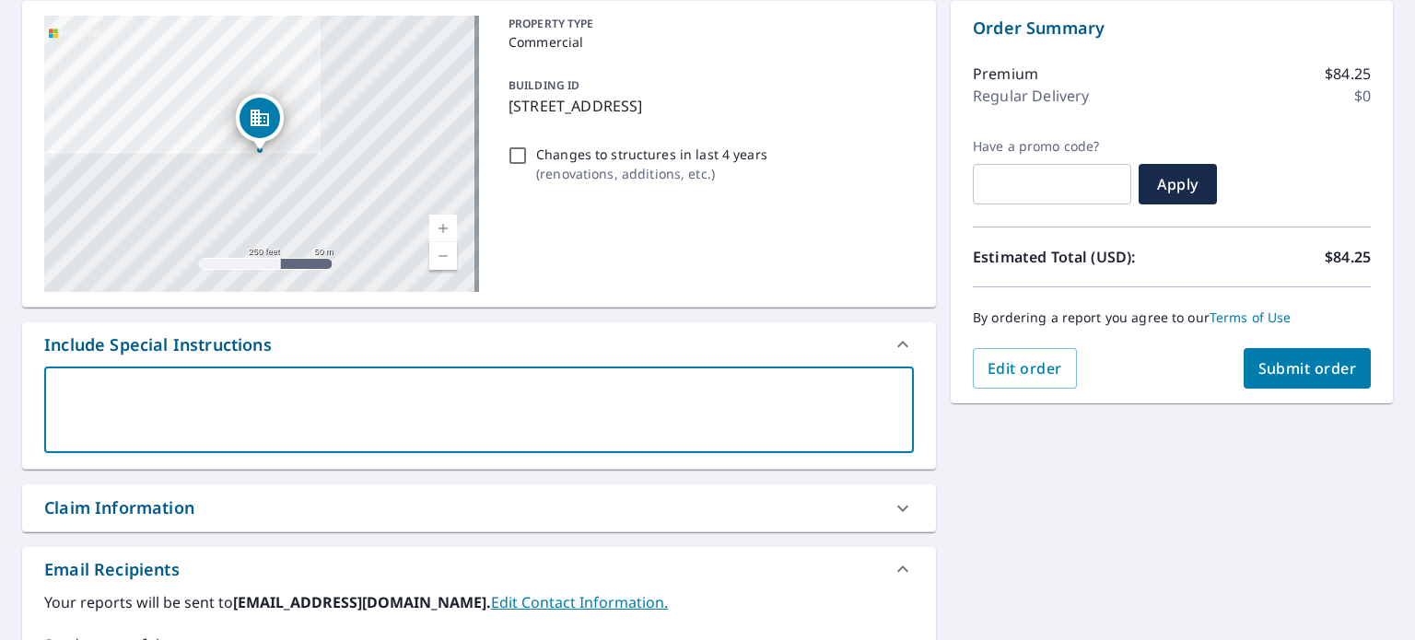
click at [84, 390] on textarea at bounding box center [479, 410] width 844 height 52
type textarea "1"
type textarea "x"
type textarea "16"
type textarea "x"
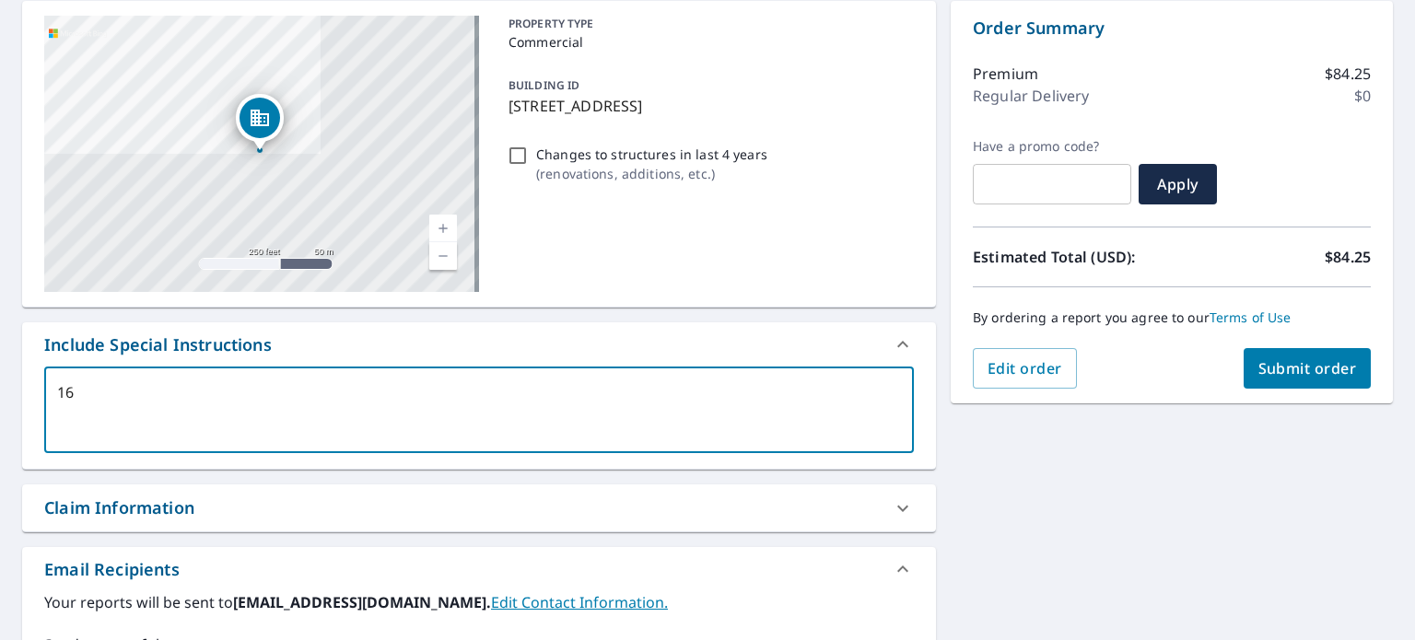
type textarea "166"
type textarea "x"
type textarea "1660"
type textarea "x"
type textarea "1660"
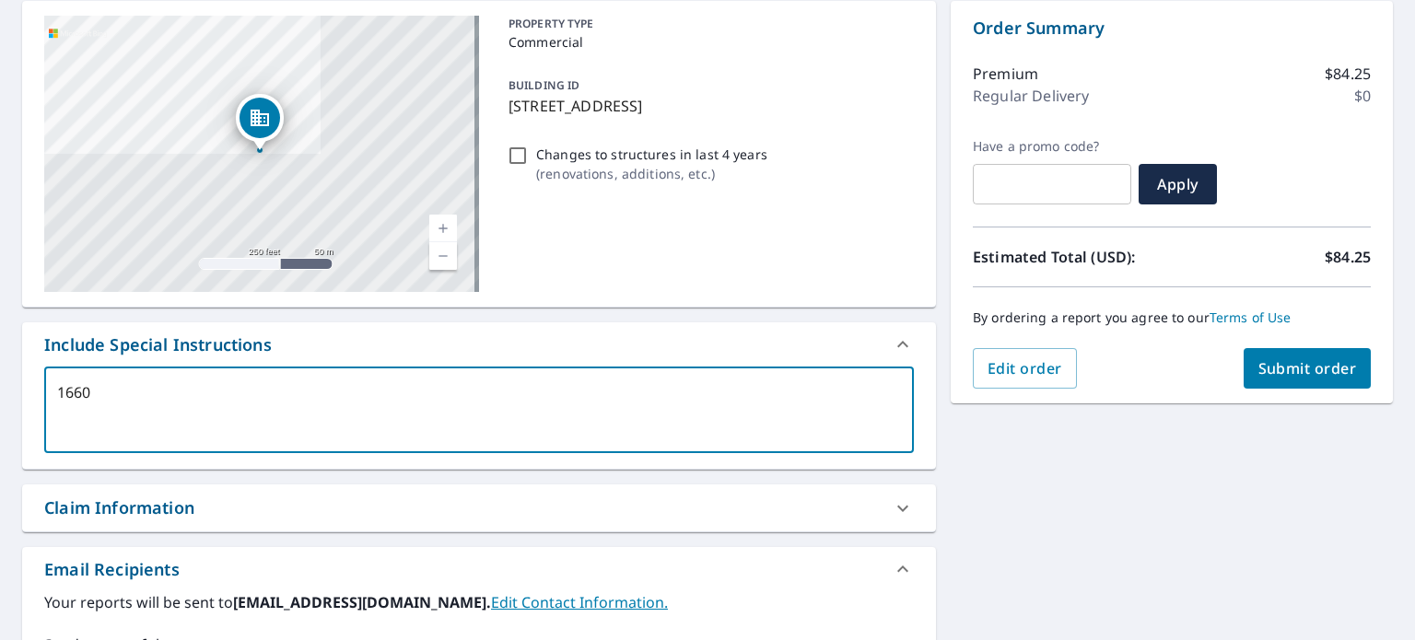
type textarea "x"
type textarea "1660 H"
type textarea "x"
type textarea "1660 Hy"
type textarea "x"
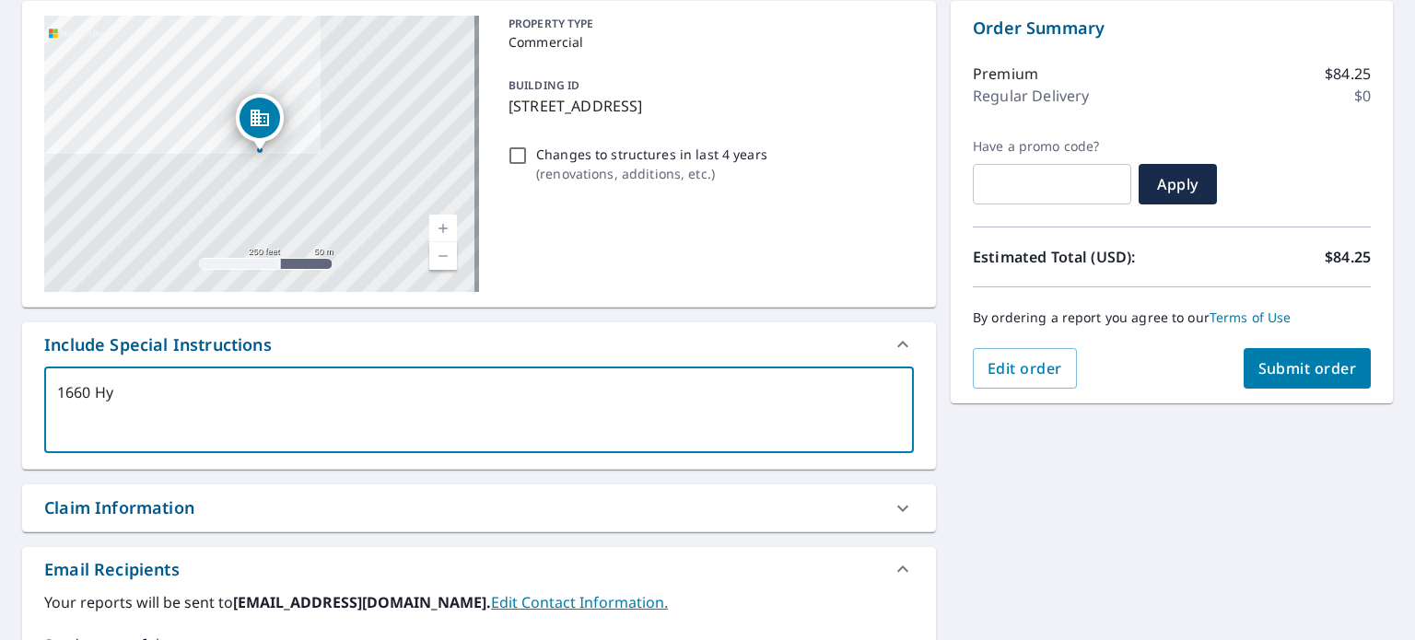
type textarea "1660 Hyd"
type textarea "x"
type textarea "1660 Hyde"
type textarea "x"
type textarea "1660 Hydep"
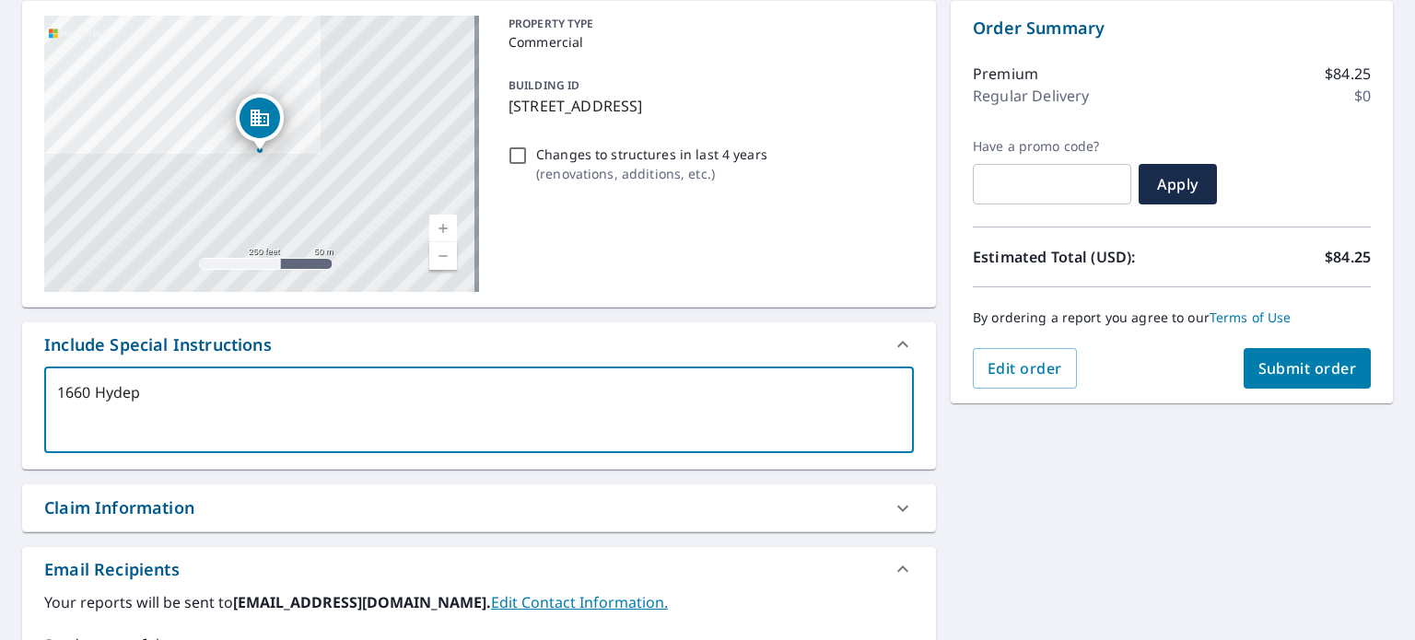
type textarea "x"
type textarea "1660 Hyde"
type textarea "x"
type textarea "1660 Hyde"
type textarea "x"
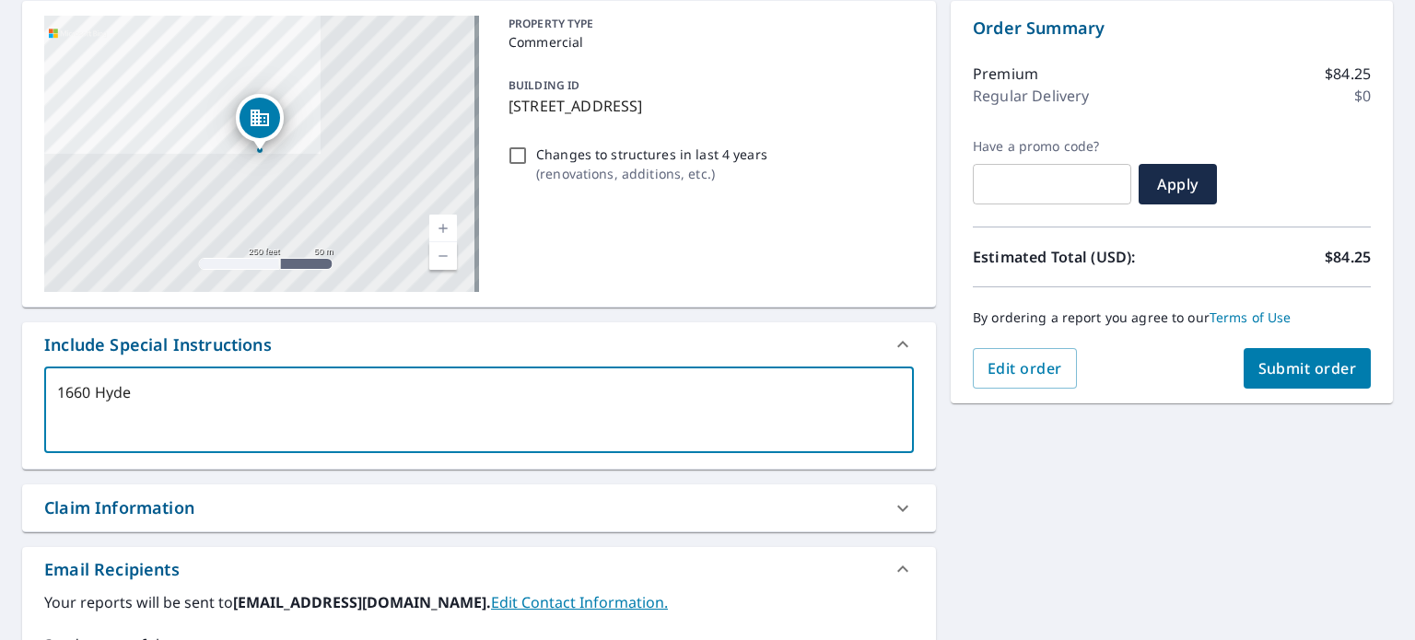
type textarea "1660 Hyde P"
type textarea "x"
type textarea "[STREET_ADDRESS]"
type textarea "x"
type textarea "1660 Hyde Par"
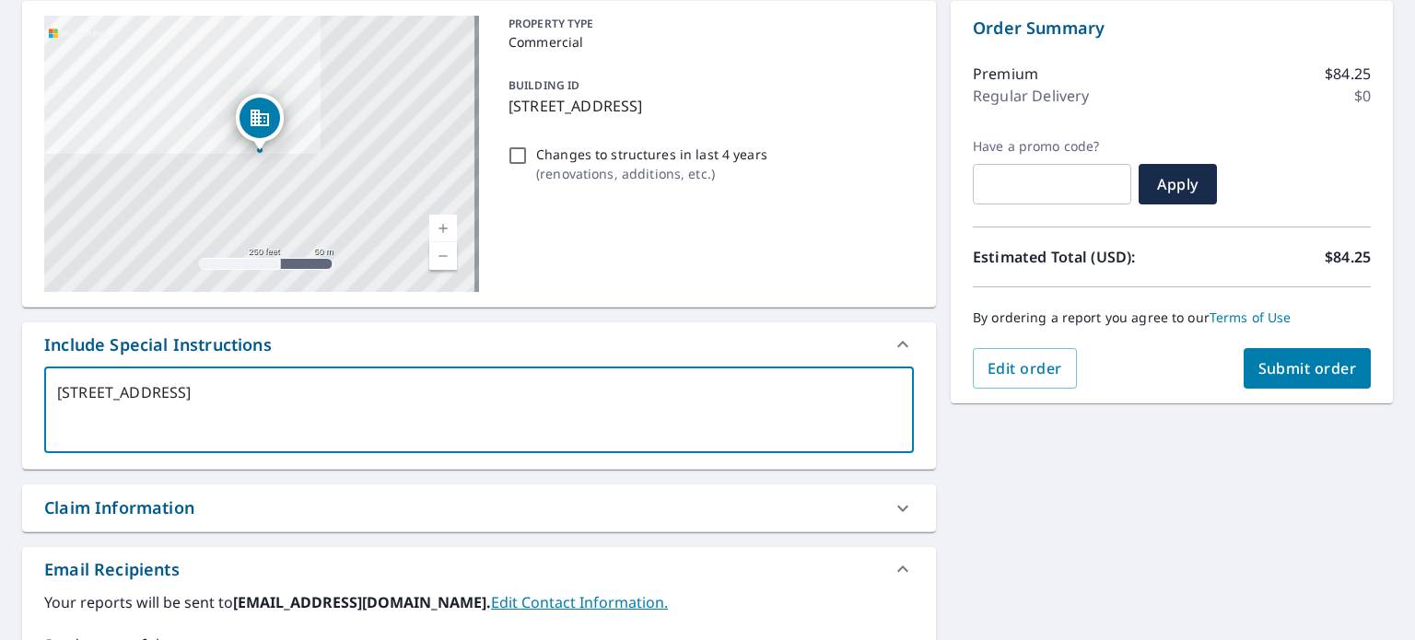
type textarea "x"
type textarea "[STREET_ADDRESS]"
type textarea "x"
type textarea "[STREET_ADDRESS]"
type textarea "x"
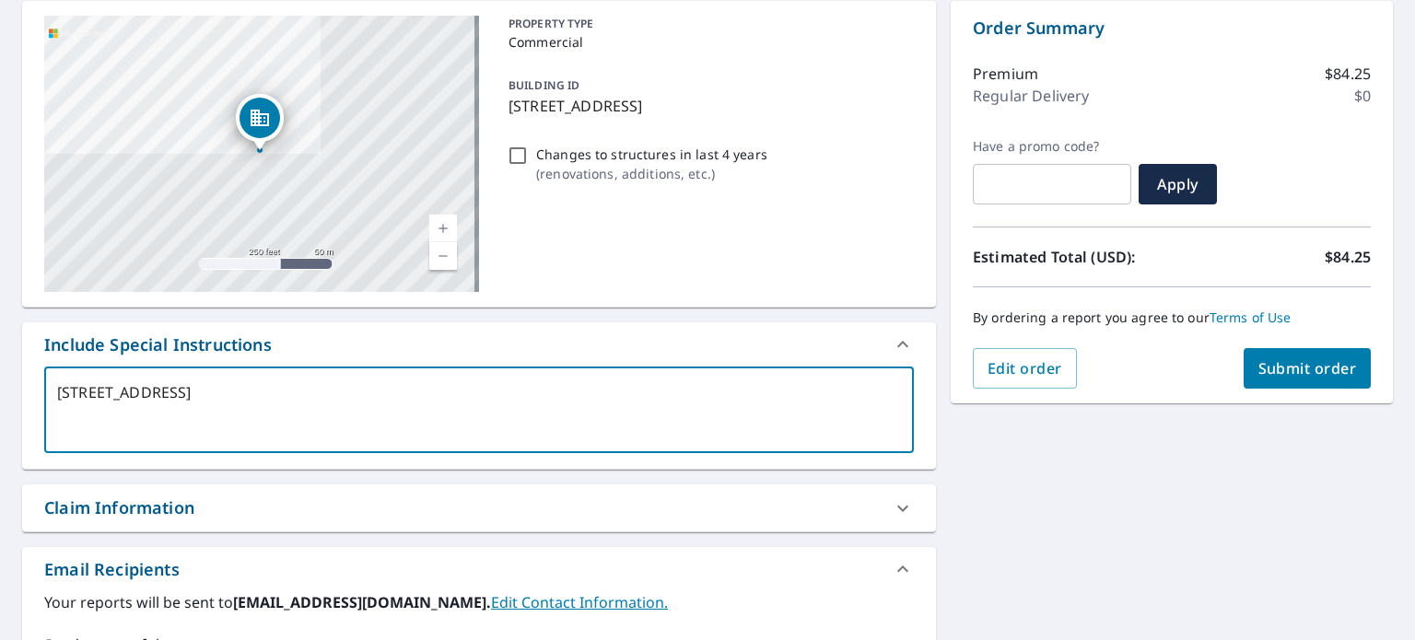
type textarea "[STREET_ADDRESS]"
type textarea "x"
type textarea "[STREET_ADDRESS]"
type textarea "x"
type textarea "[STREET_ADDRESS]"
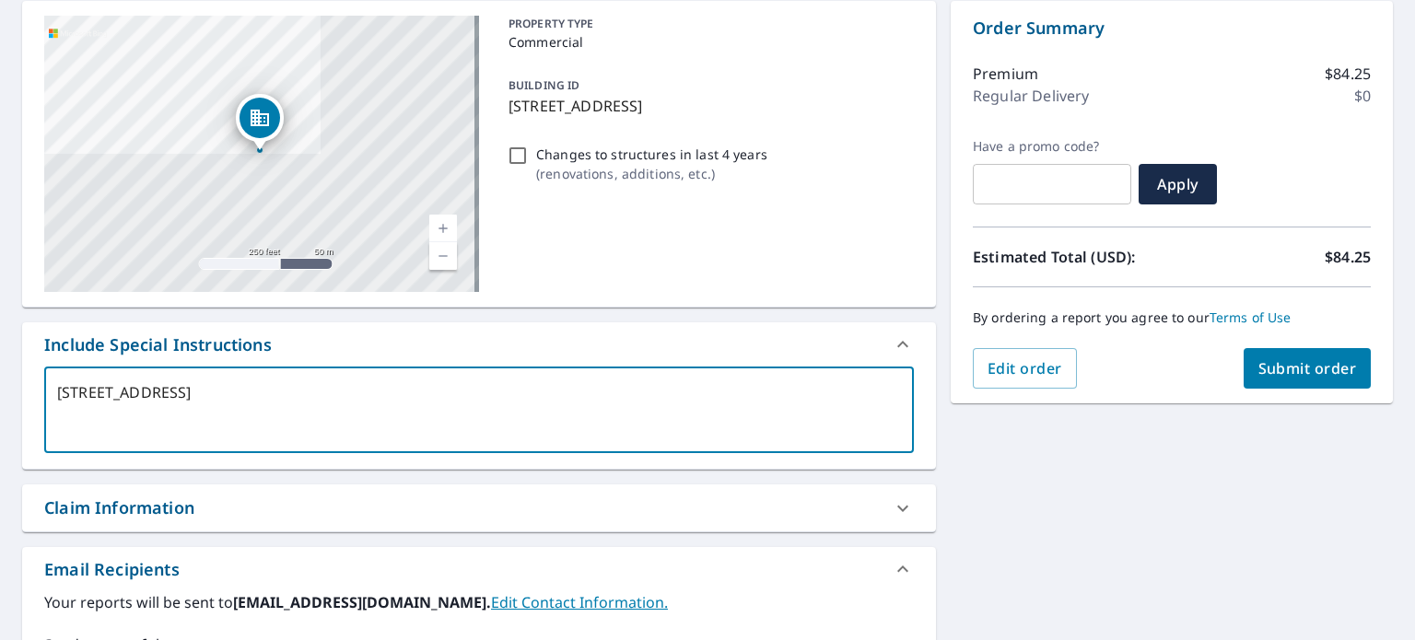
type textarea "x"
type textarea "[STREET_ADDRESS]"
type textarea "x"
type textarea "[STREET_ADDRESS] o"
type textarea "x"
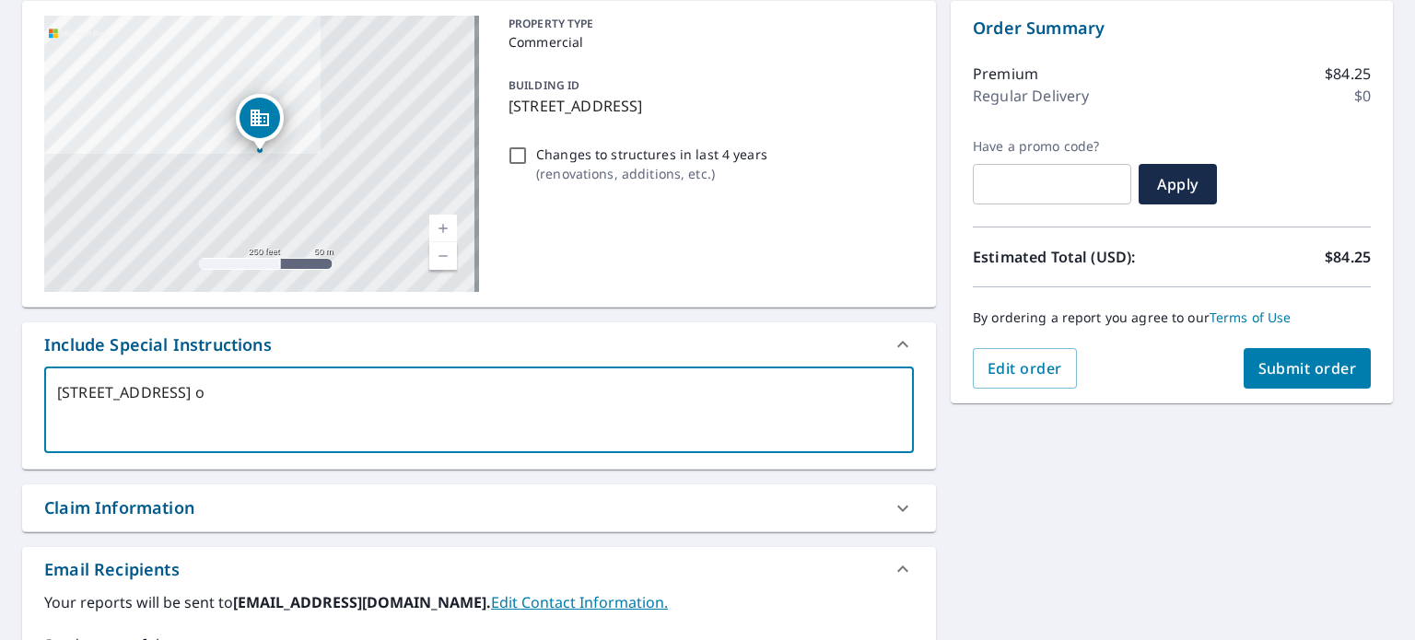
type textarea "[STREET_ADDRESS] on"
type textarea "x"
type textarea "[STREET_ADDRESS] onl"
type textarea "x"
type textarea "[STREET_ADDRESS] only"
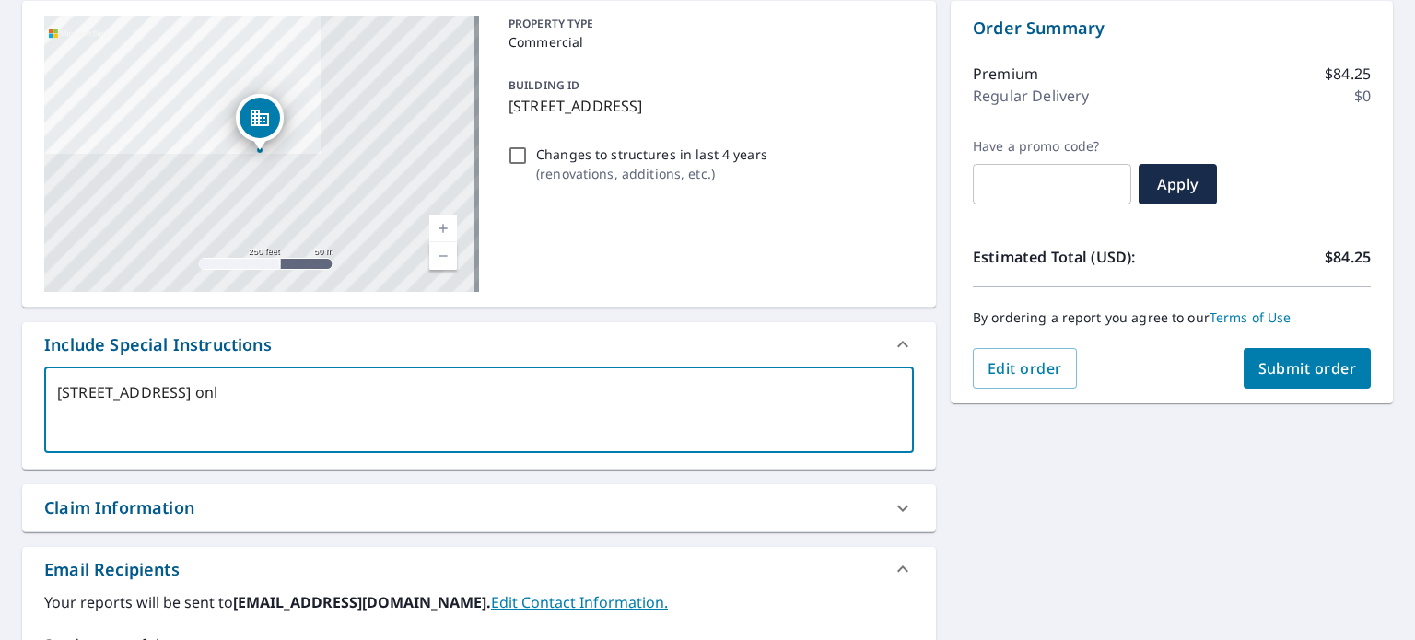
type textarea "x"
type textarea "[STREET_ADDRESS] only."
type textarea "x"
type textarea "[STREET_ADDRESS] only."
type textarea "x"
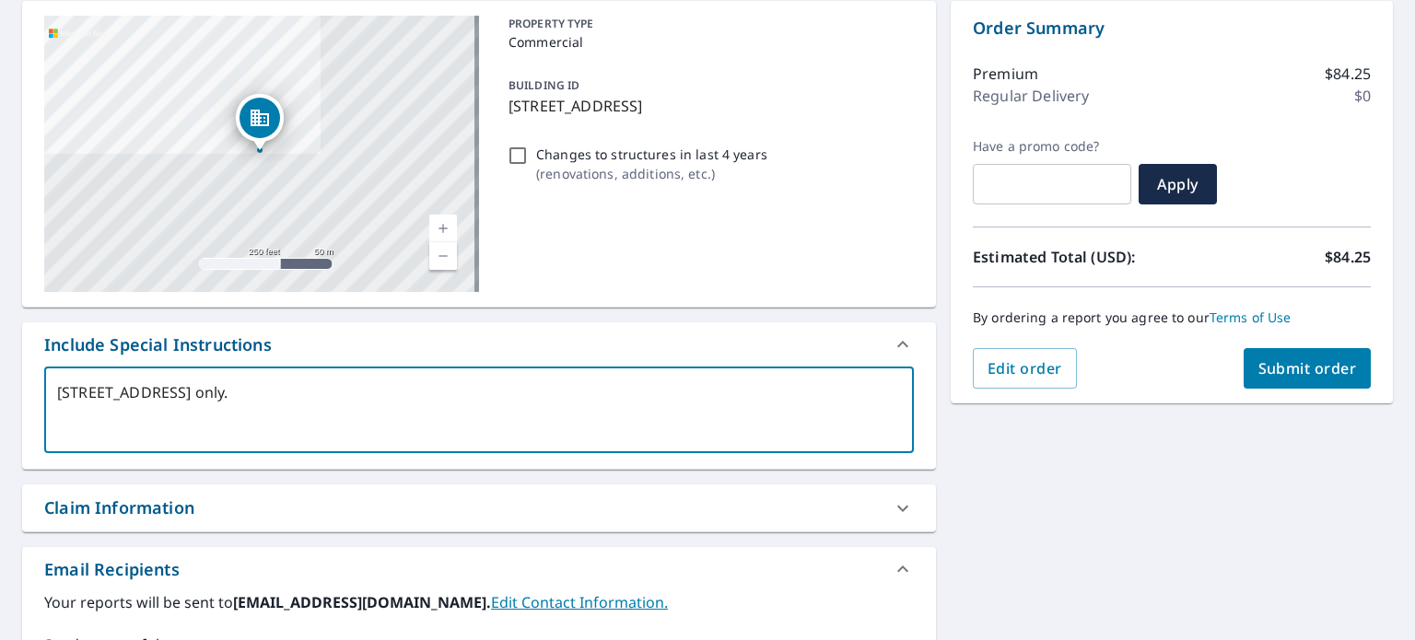
type textarea "[STREET_ADDRESS] only."
type textarea "x"
type textarea "[STREET_ADDRESS] only. S"
type textarea "x"
type textarea "[STREET_ADDRESS] only. Su"
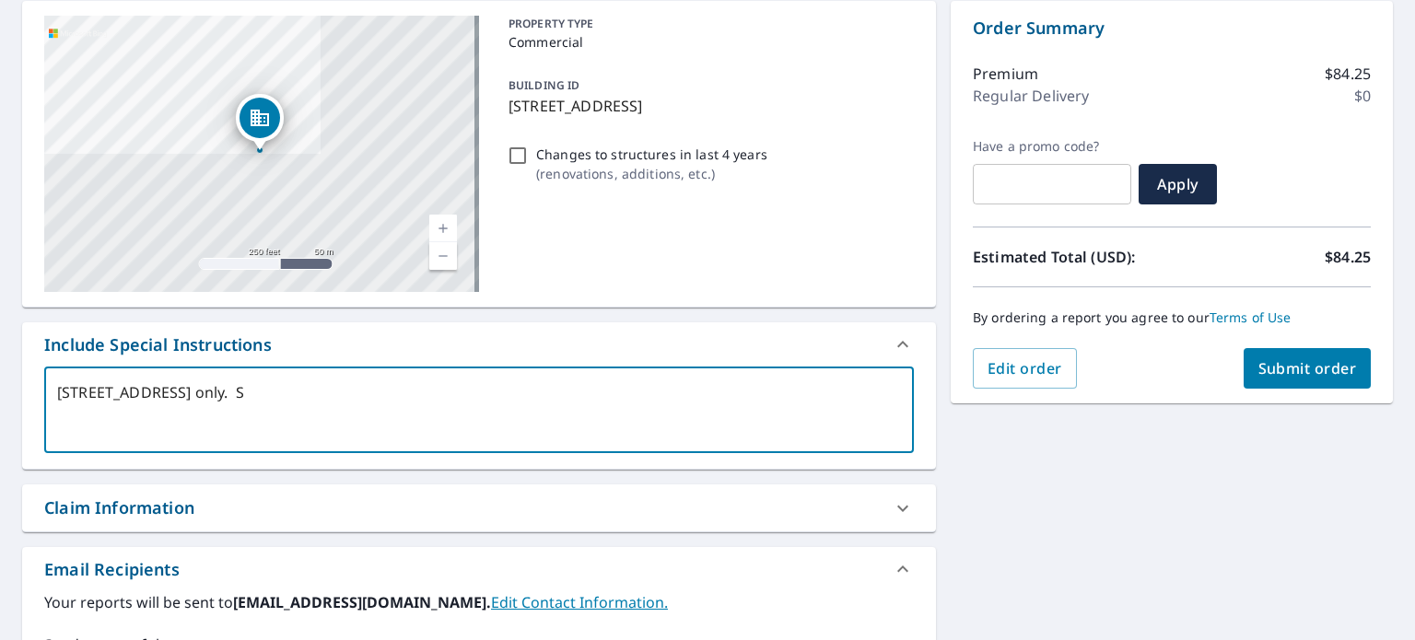
type textarea "x"
type textarea "[STREET_ADDRESS] only. Sun"
type textarea "x"
type textarea "[STREET_ADDRESS] only. Sunb"
type textarea "x"
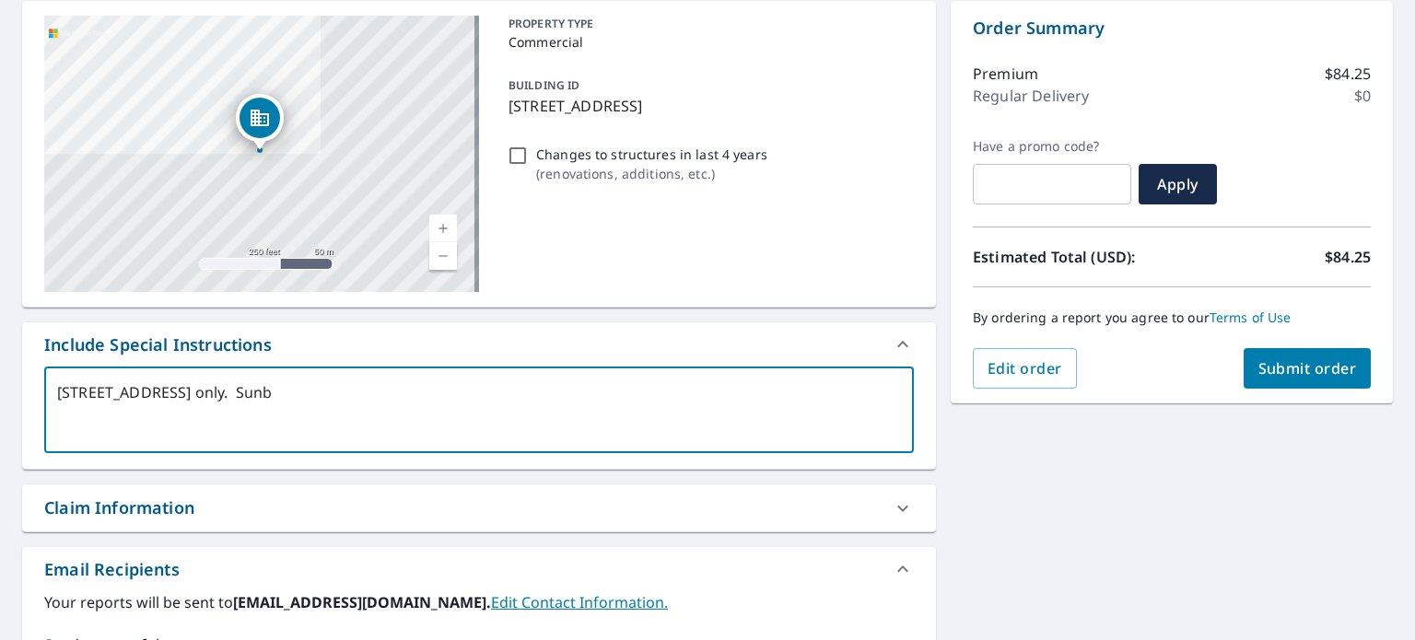
type textarea "[STREET_ADDRESS] only. [GEOGRAPHIC_DATA]"
type textarea "x"
type textarea "[STREET_ADDRESS] only. Sunbel"
type textarea "x"
type textarea "[STREET_ADDRESS] only. Sunbelt"
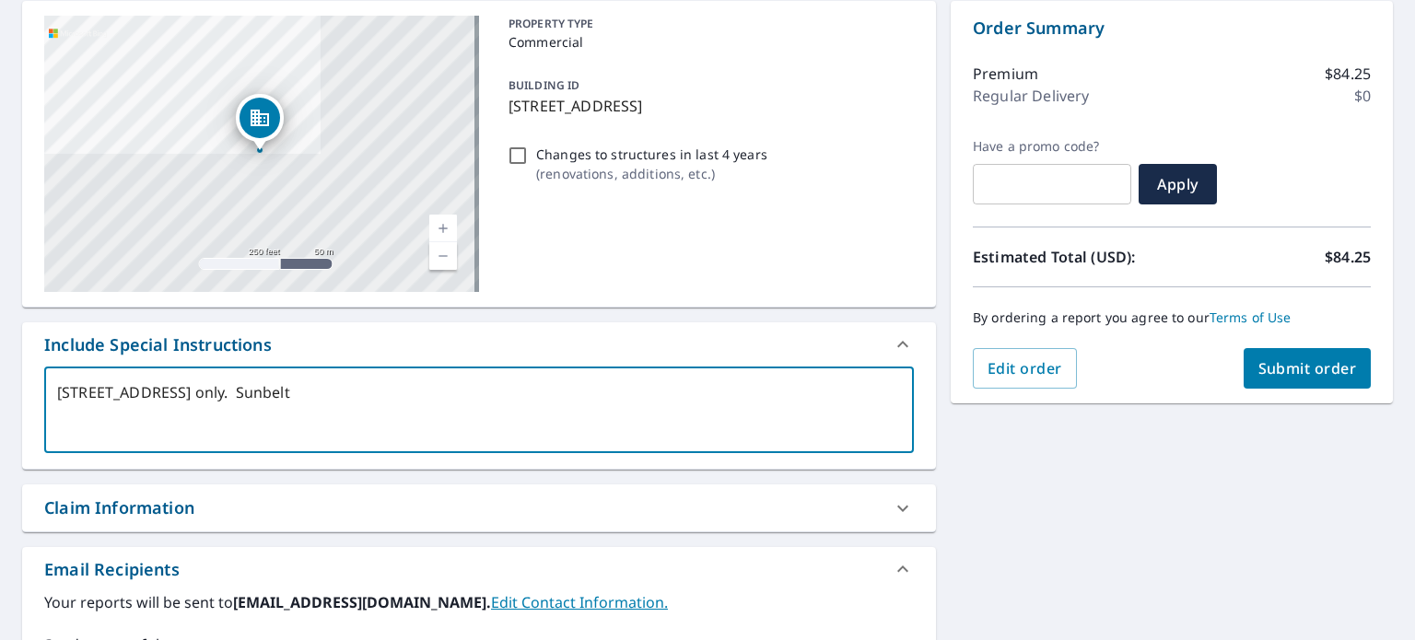
type textarea "x"
type textarea "[STREET_ADDRESS] only. Sunbelt"
type textarea "x"
type textarea "[STREET_ADDRESS] only. Sunbelt R"
type textarea "x"
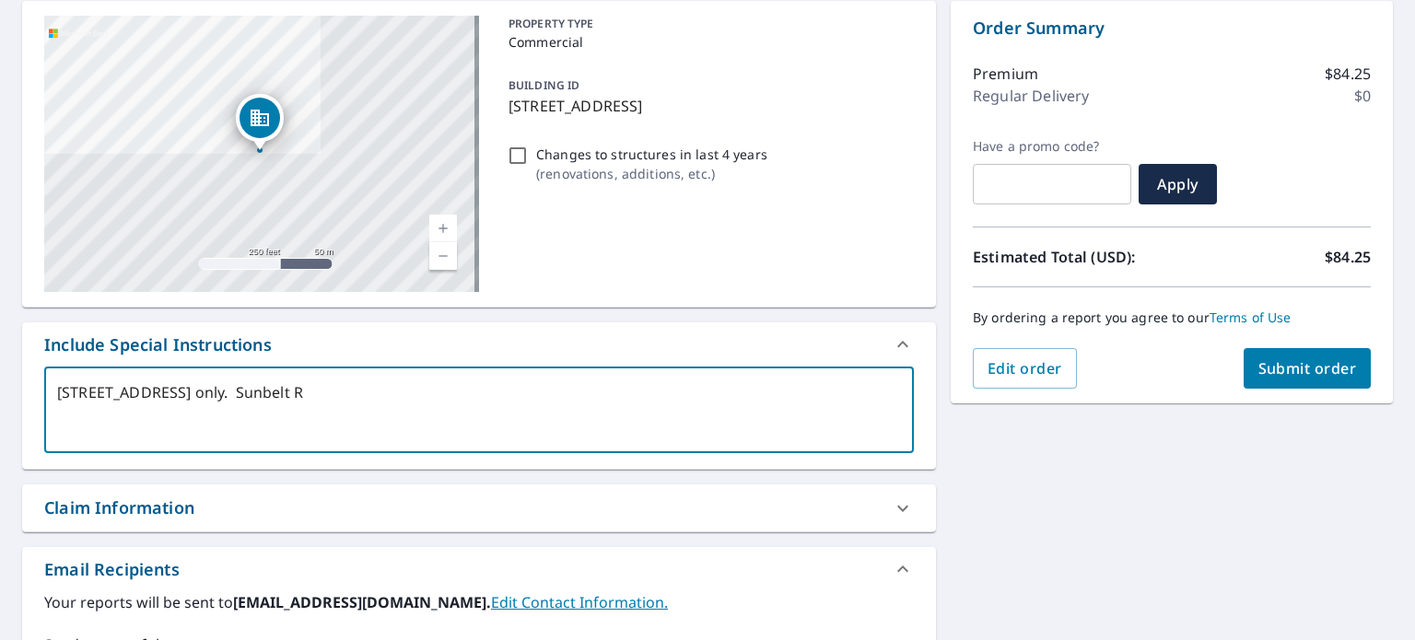
type textarea "[STREET_ADDRESS] only. Sunbelt Re"
type textarea "x"
type textarea "[STREET_ADDRESS] only. Sunbelt Ren"
type textarea "x"
type textarea "[STREET_ADDRESS] only. Sunbelt Rent"
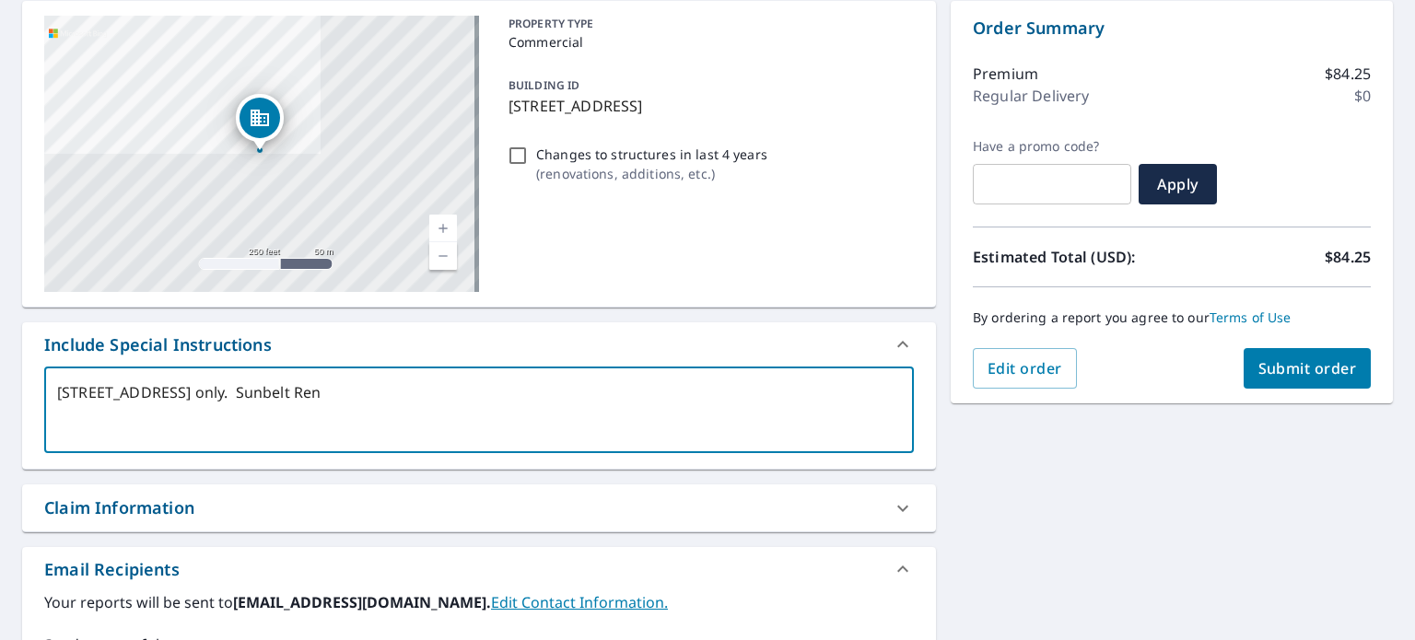
type textarea "x"
type textarea "[STREET_ADDRESS] only. Sunbelt Renta"
type textarea "x"
type textarea "[STREET_ADDRESS] only. Sunbelt Rental"
type textarea "x"
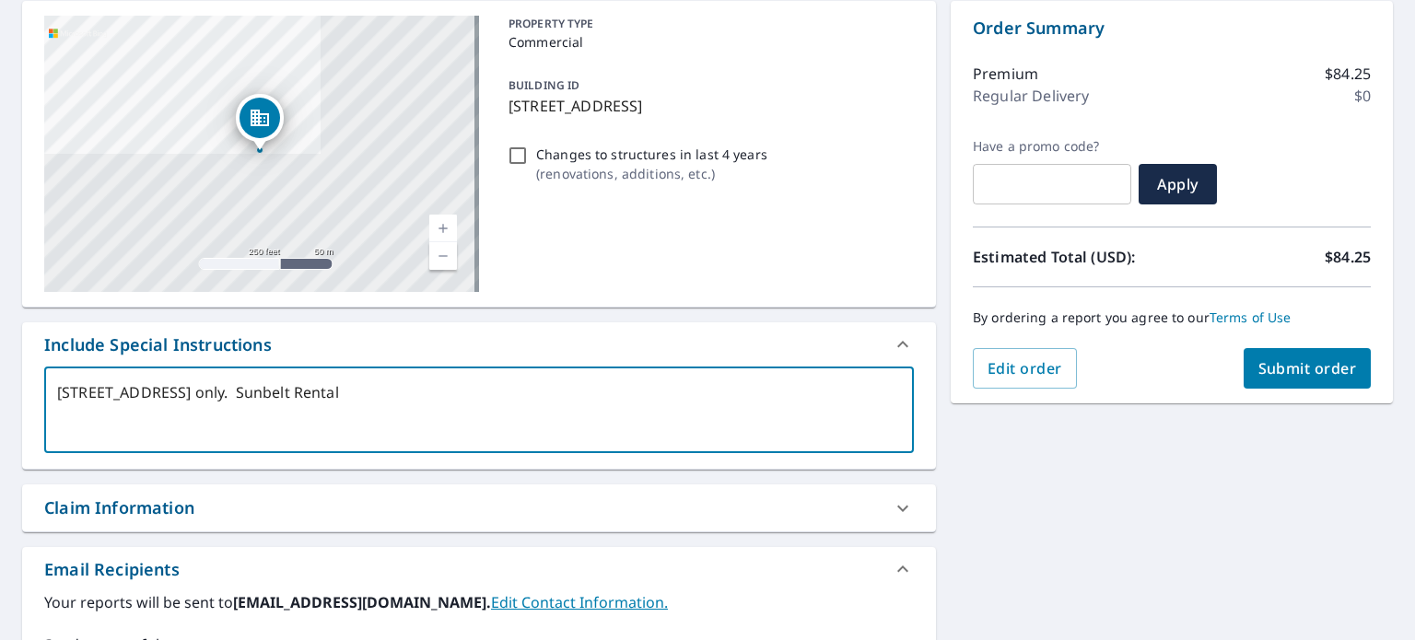
type textarea "[STREET_ADDRESS] only. Sunbelt Rentals"
type textarea "x"
type textarea "[STREET_ADDRESS] only. Sunbelt Rentals"
type textarea "x"
type textarea "[STREET_ADDRESS] only. Sunbelt Rentals b"
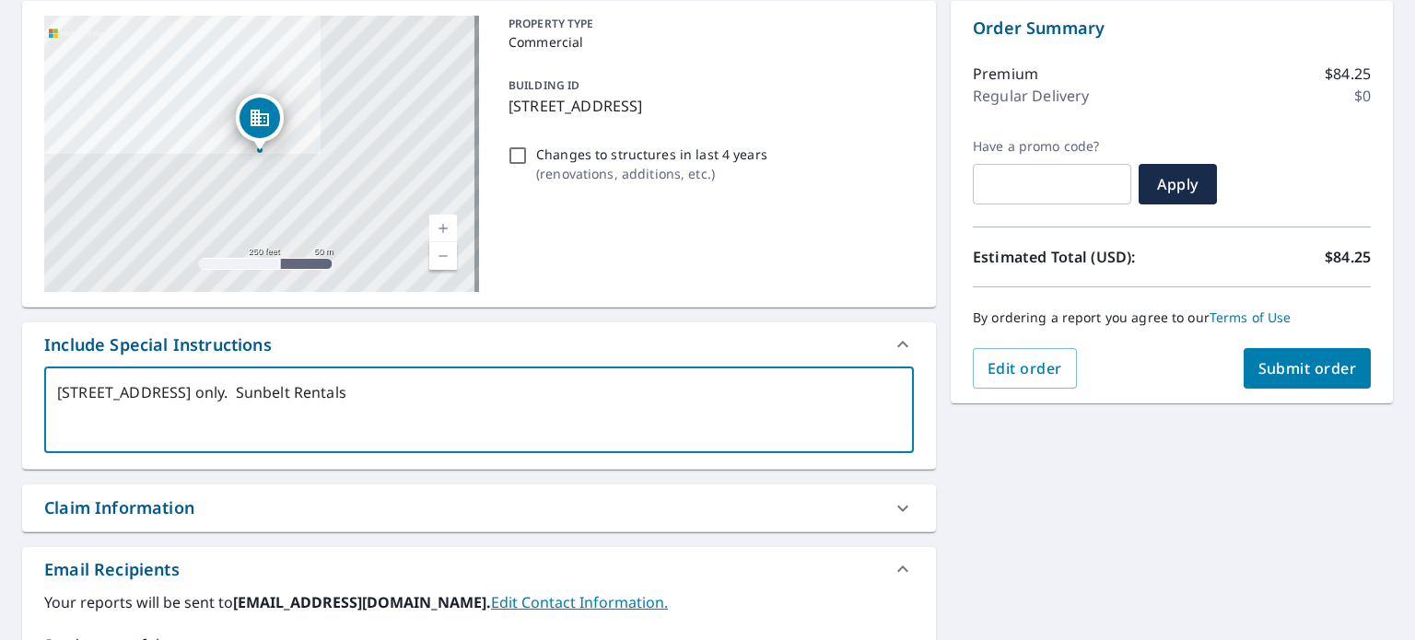
type textarea "x"
type textarea "[STREET_ADDRESS] only. Sunbelt Rentals bi"
type textarea "x"
type textarea "[STREET_ADDRESS] only. Sunbelt Rentals b"
type textarea "x"
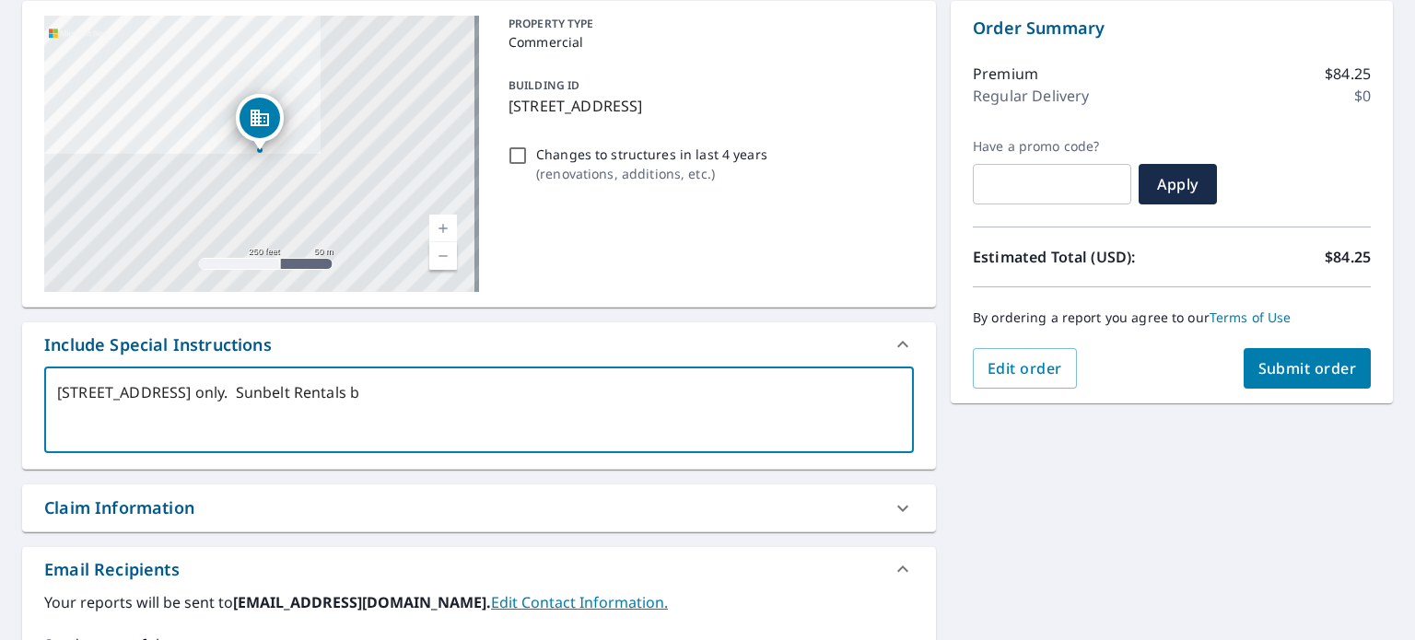
type textarea "[STREET_ADDRESS] only. Sunbelt Rentals bu"
type textarea "x"
type textarea "[STREET_ADDRESS] only. Sunbelt Rentals [PERSON_NAME]"
type textarea "x"
type textarea "[STREET_ADDRESS] only. Sunbelt Rentals buid"
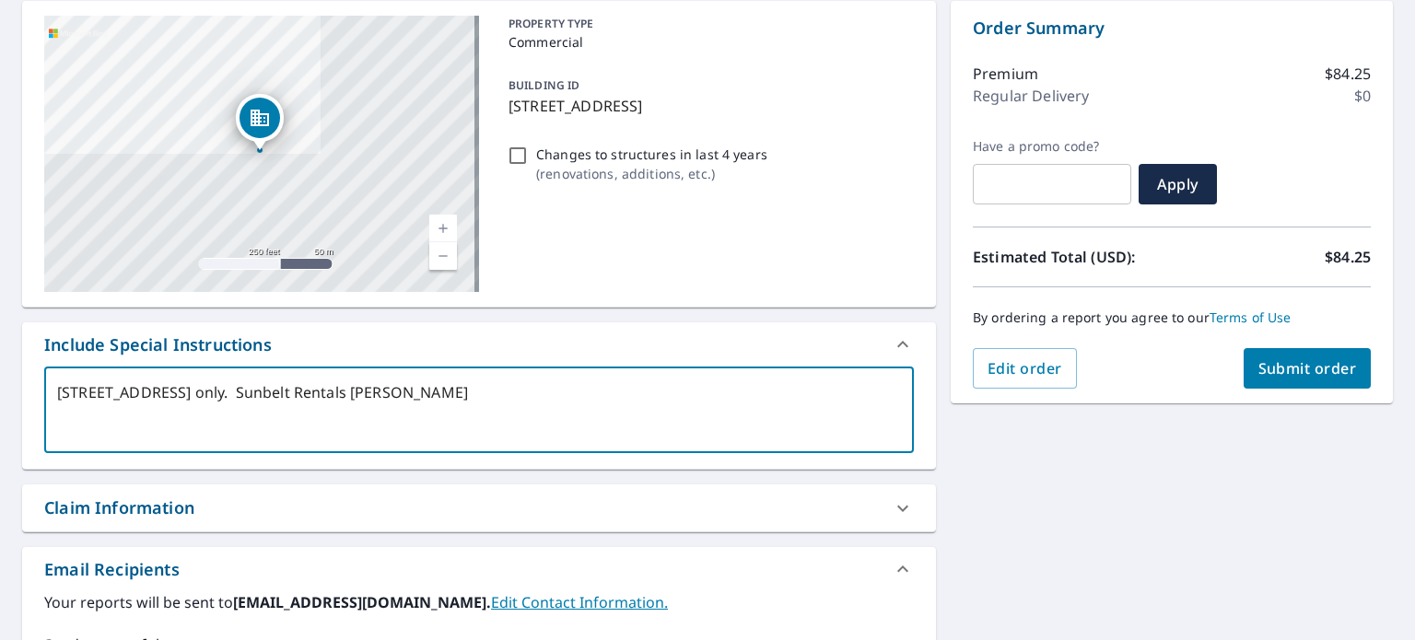
type textarea "x"
type textarea "[STREET_ADDRESS] only. Sunbelt Rentals buidl"
type textarea "x"
type textarea "[STREET_ADDRESS] only. Sunbelt Rentals buidli"
type textarea "x"
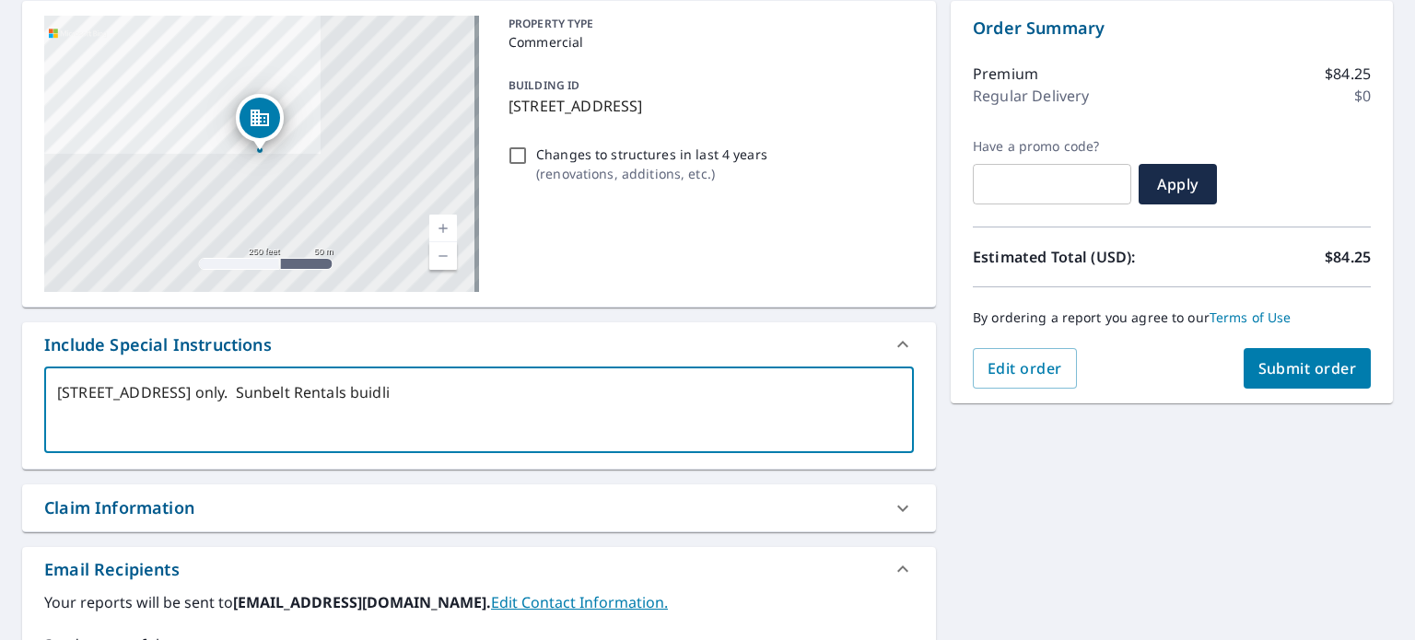
type textarea "[STREET_ADDRESS] only. Sunbelt Rentals buidlin"
type textarea "x"
type textarea "[STREET_ADDRESS] only. Sunbelt Rentals buidling"
type textarea "x"
type textarea "[STREET_ADDRESS] only. Sunbelt Rentals buidlin"
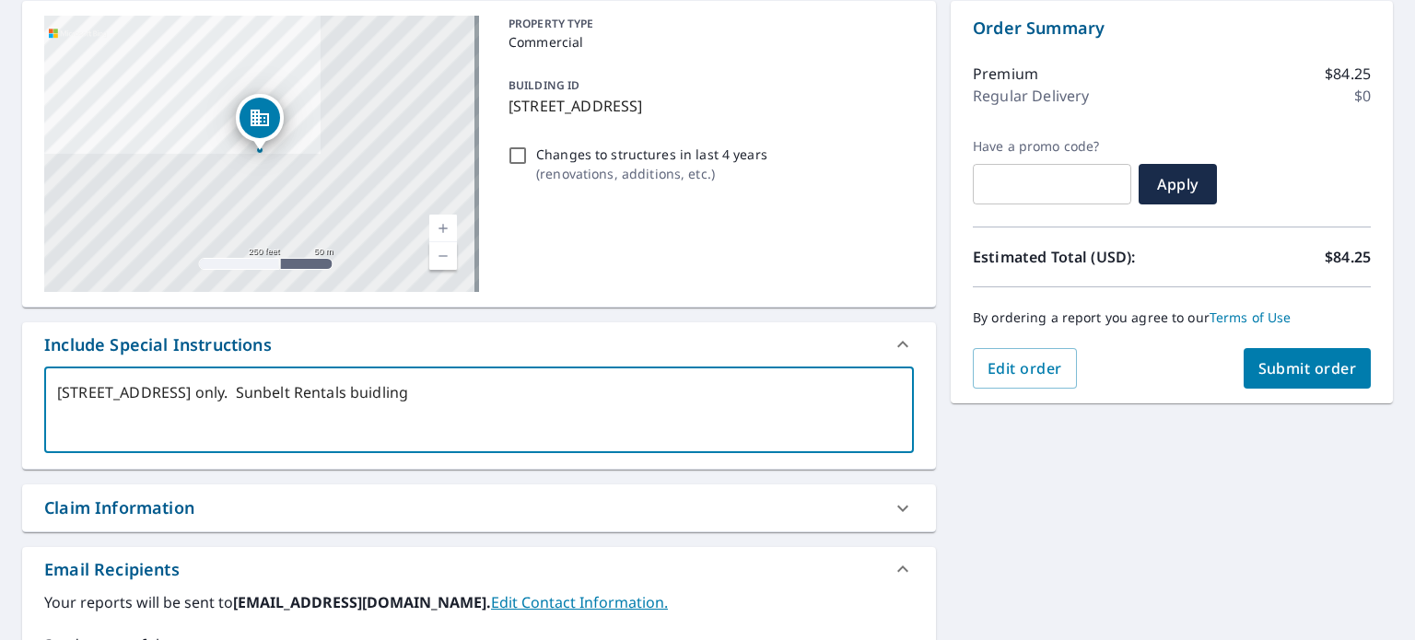
type textarea "x"
type textarea "[STREET_ADDRESS] only. Sunbelt Rentals buidli"
type textarea "x"
type textarea "[STREET_ADDRESS] only. Sunbelt Rentals buidl"
type textarea "x"
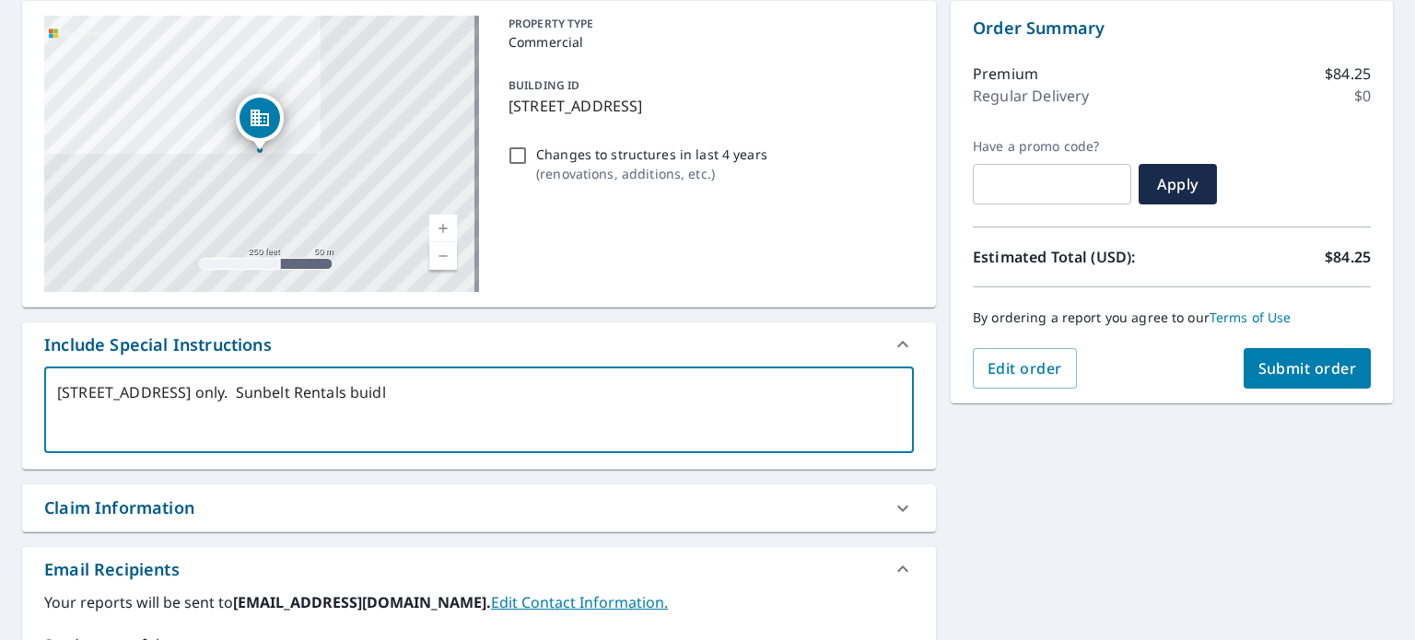
type textarea "[STREET_ADDRESS] only. Sunbelt Rentals buid"
type textarea "x"
type textarea "[STREET_ADDRESS] only. Sunbelt Rentals [PERSON_NAME]"
type textarea "x"
type textarea "[STREET_ADDRESS] only. Sunbelt Rentals build"
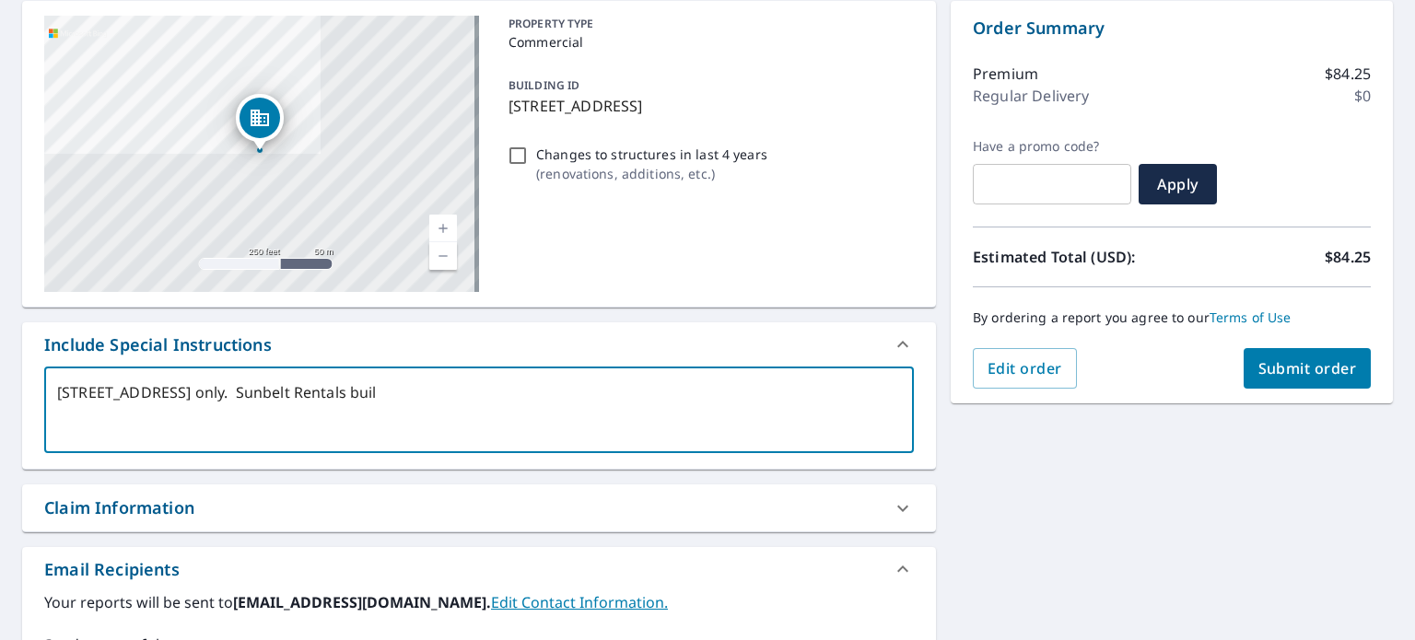
type textarea "x"
type textarea "[STREET_ADDRESS] only. Sunbelt Rentals buildi"
type textarea "x"
type textarea "[STREET_ADDRESS] only. Sunbelt Rentals buildin"
type textarea "x"
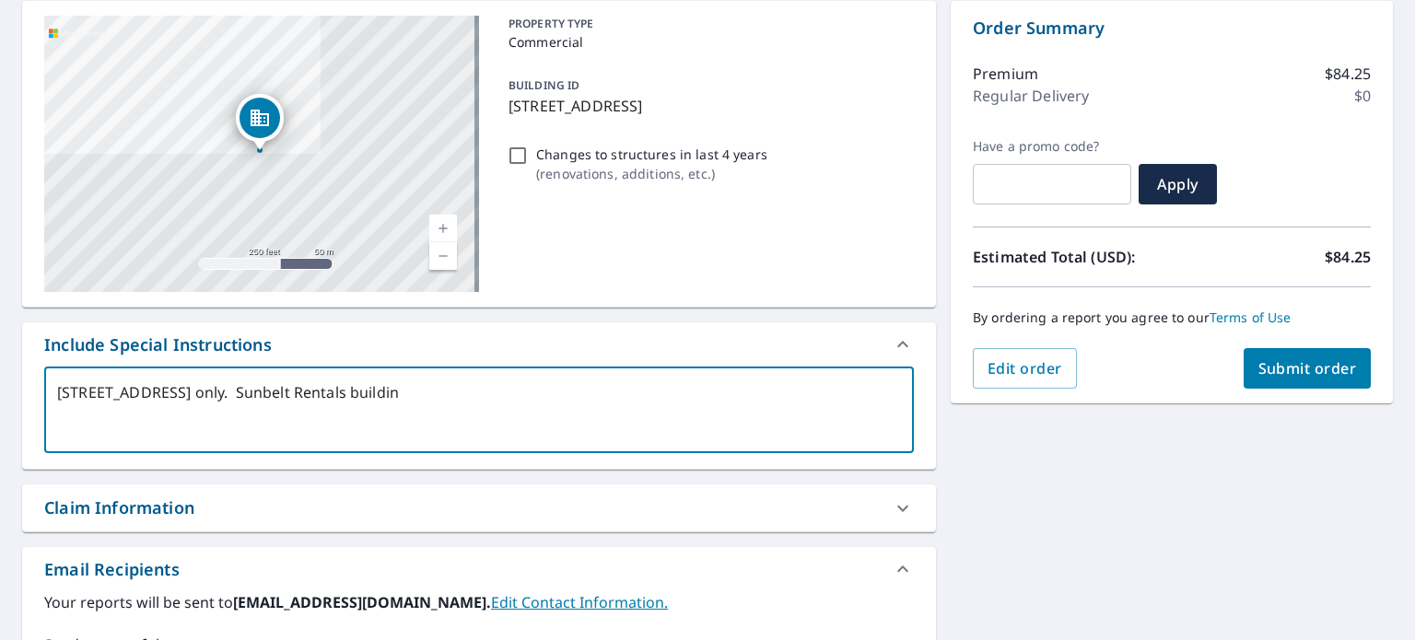
type textarea "[STREET_ADDRESS] only. Sunbelt Rentals building"
type textarea "x"
type textarea "[STREET_ADDRESS] only. Sunbelt Rentals building."
type textarea "x"
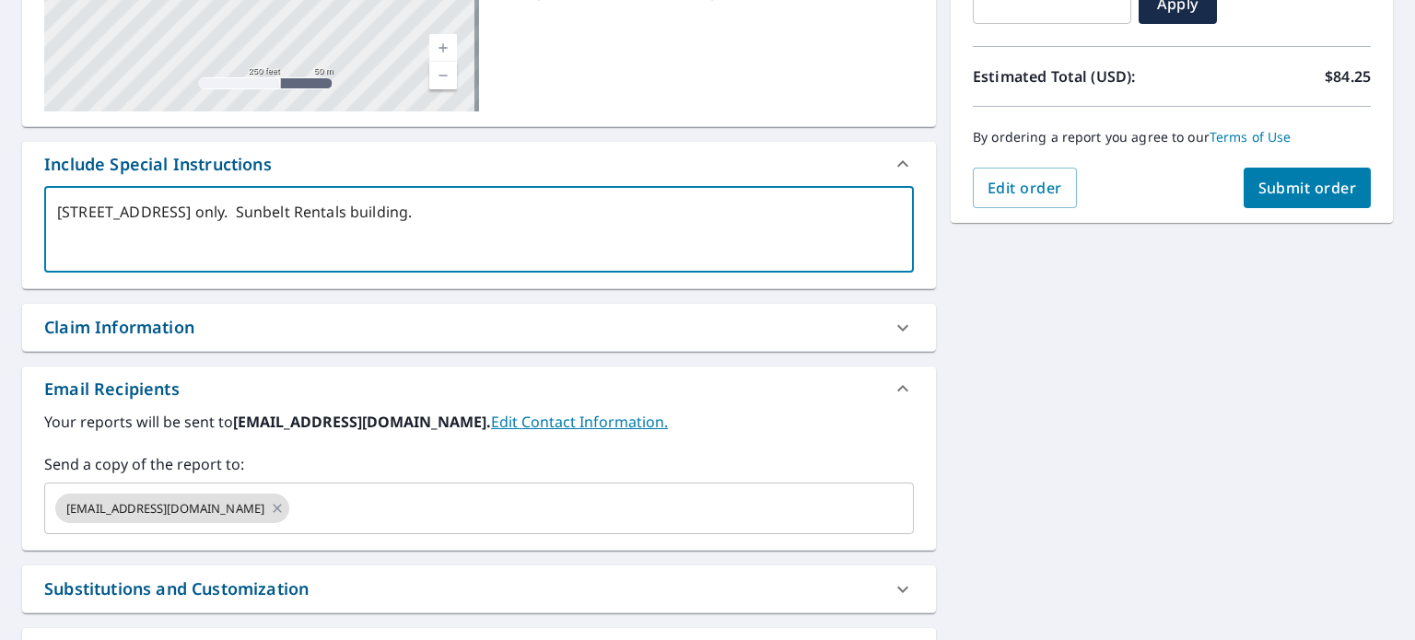
scroll to position [368, 0]
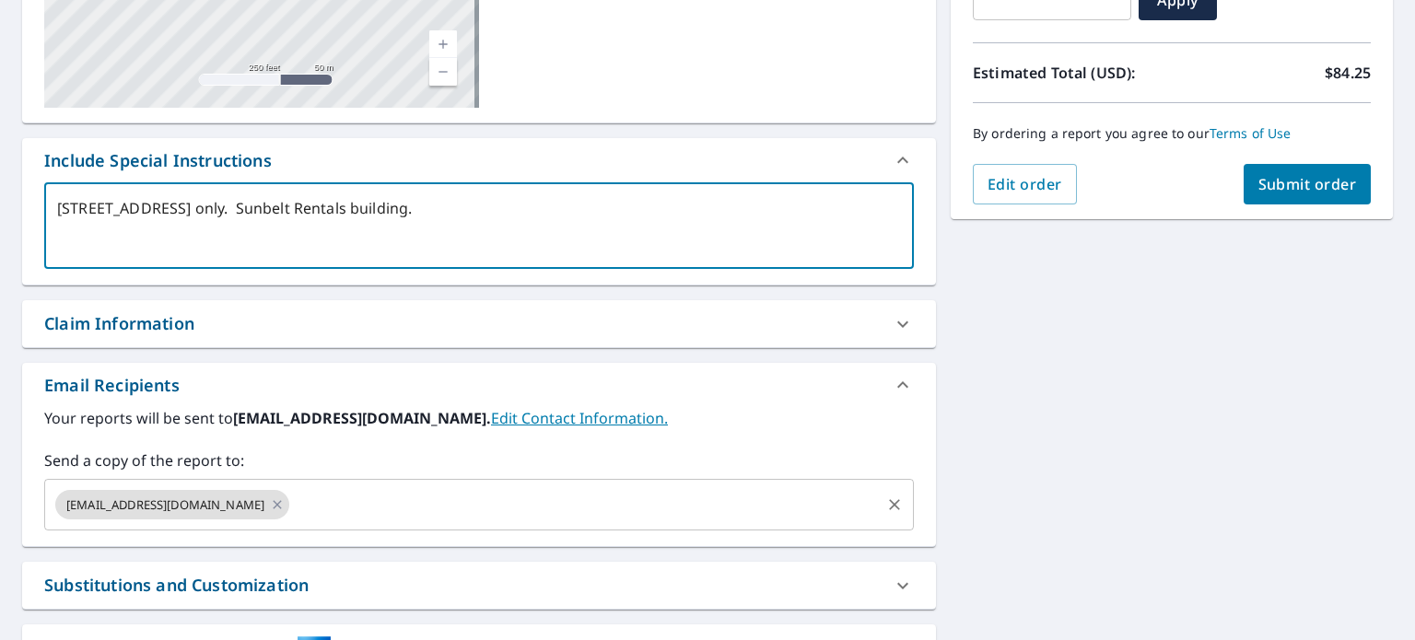
type textarea "[STREET_ADDRESS] only. Sunbelt Rentals building."
type textarea "x"
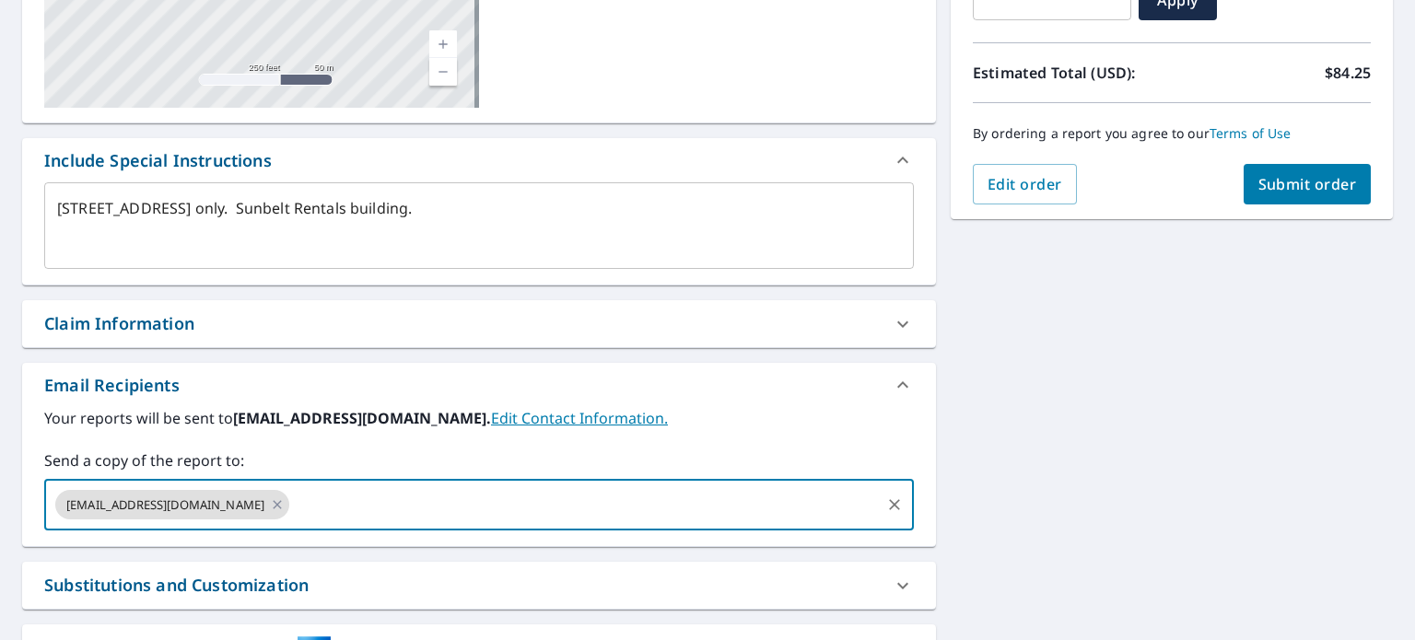
click at [292, 513] on input "text" at bounding box center [585, 504] width 586 height 35
type input "[EMAIL_ADDRESS][DOMAIN_NAME]"
type textarea "x"
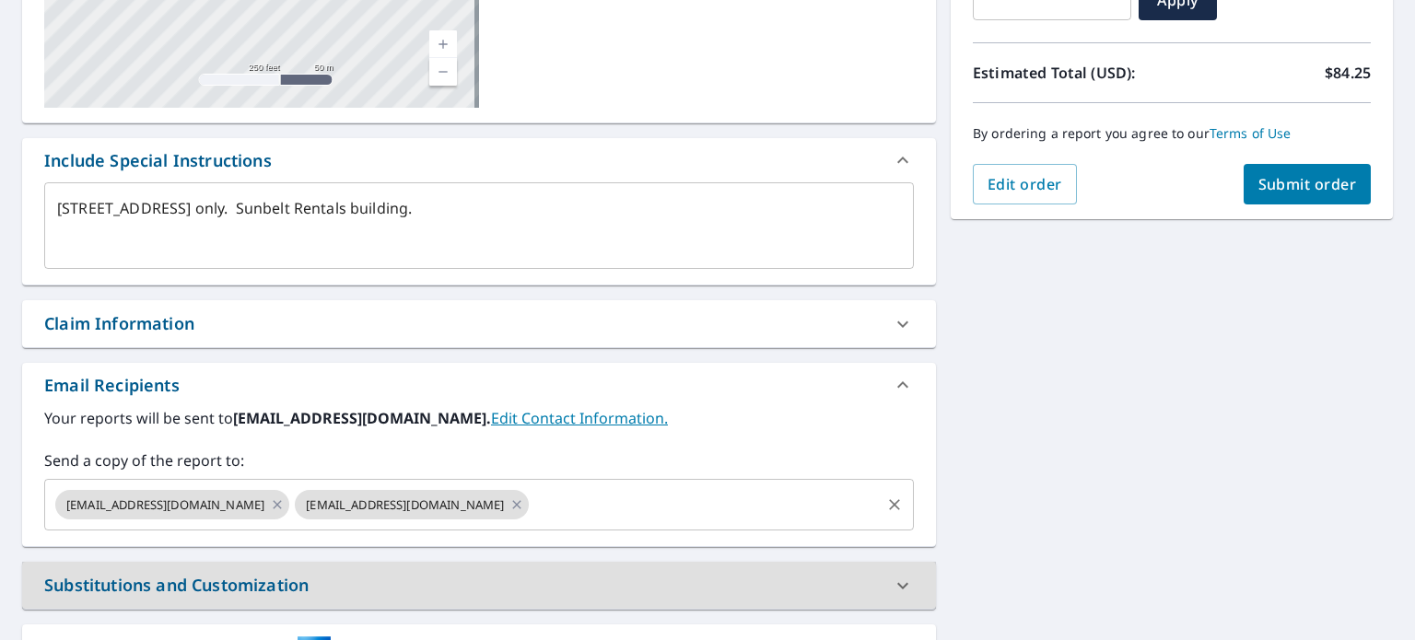
click at [531, 511] on input "text" at bounding box center [704, 504] width 346 height 35
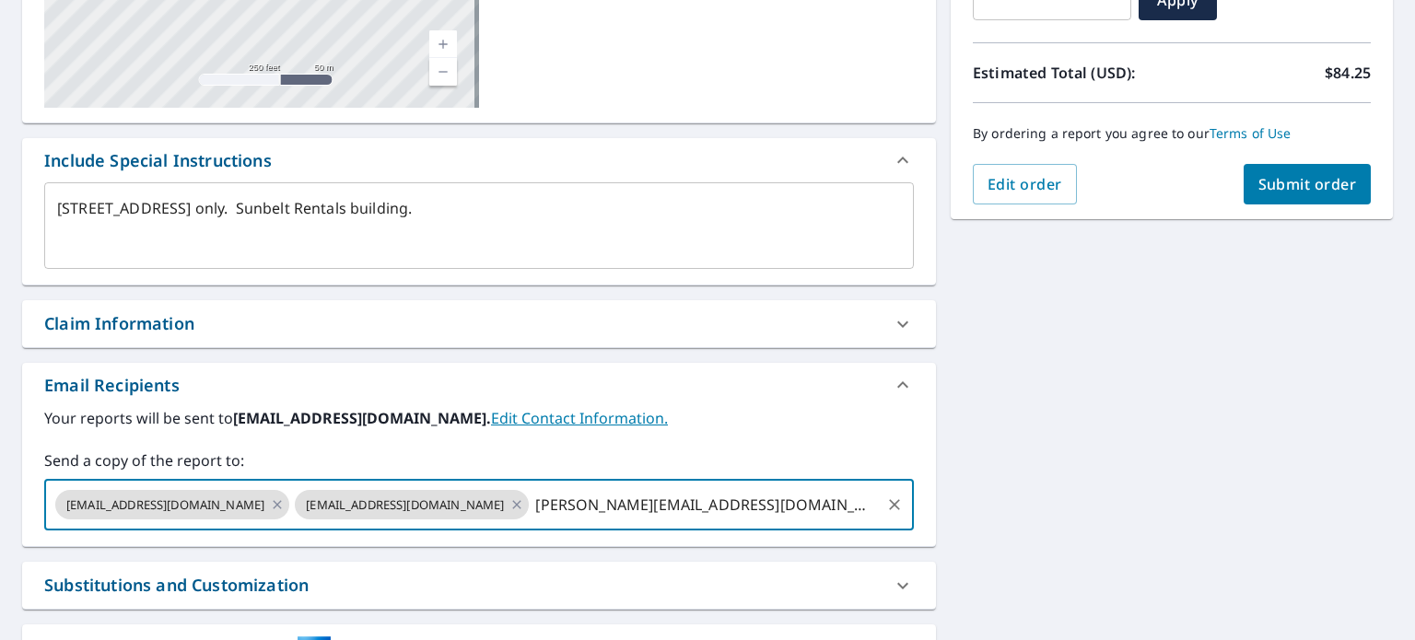
click at [695, 518] on input "[PERSON_NAME][EMAIL_ADDRESS][DOMAIN_NAME]" at bounding box center [704, 504] width 346 height 35
type input "[PERSON_NAME][EMAIL_ADDRESS][DOMAIN_NAME]"
type textarea "x"
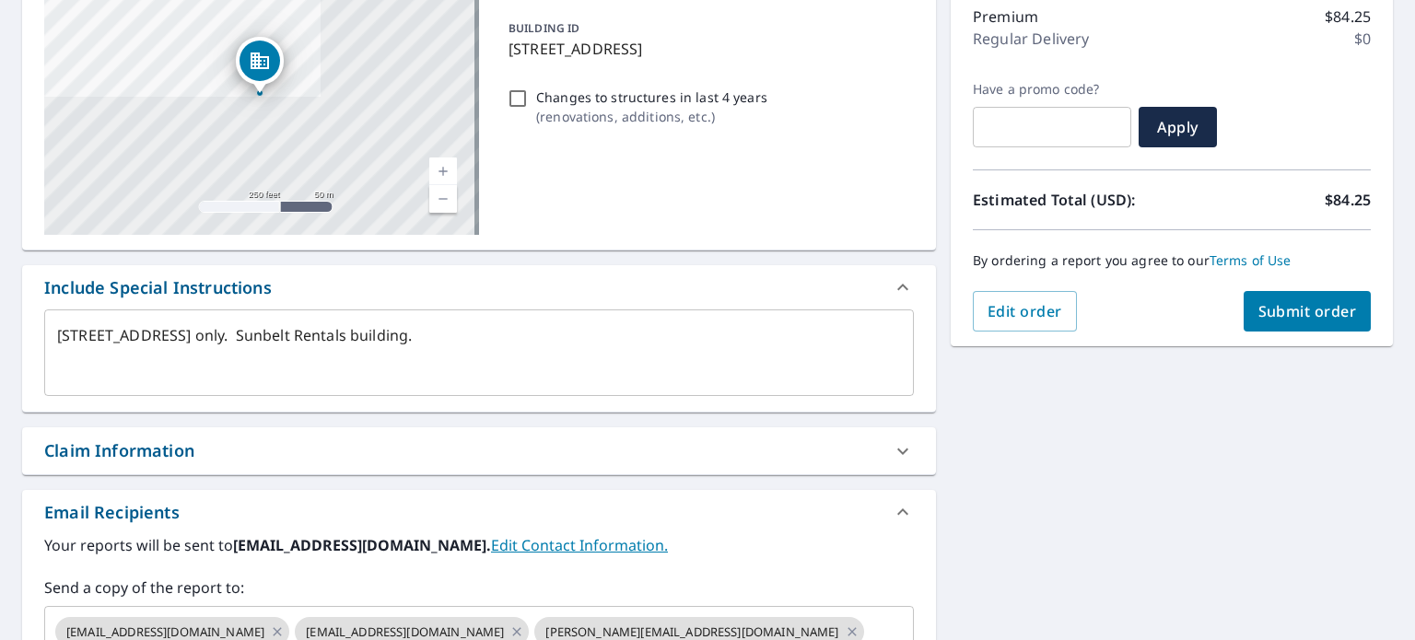
scroll to position [149, 0]
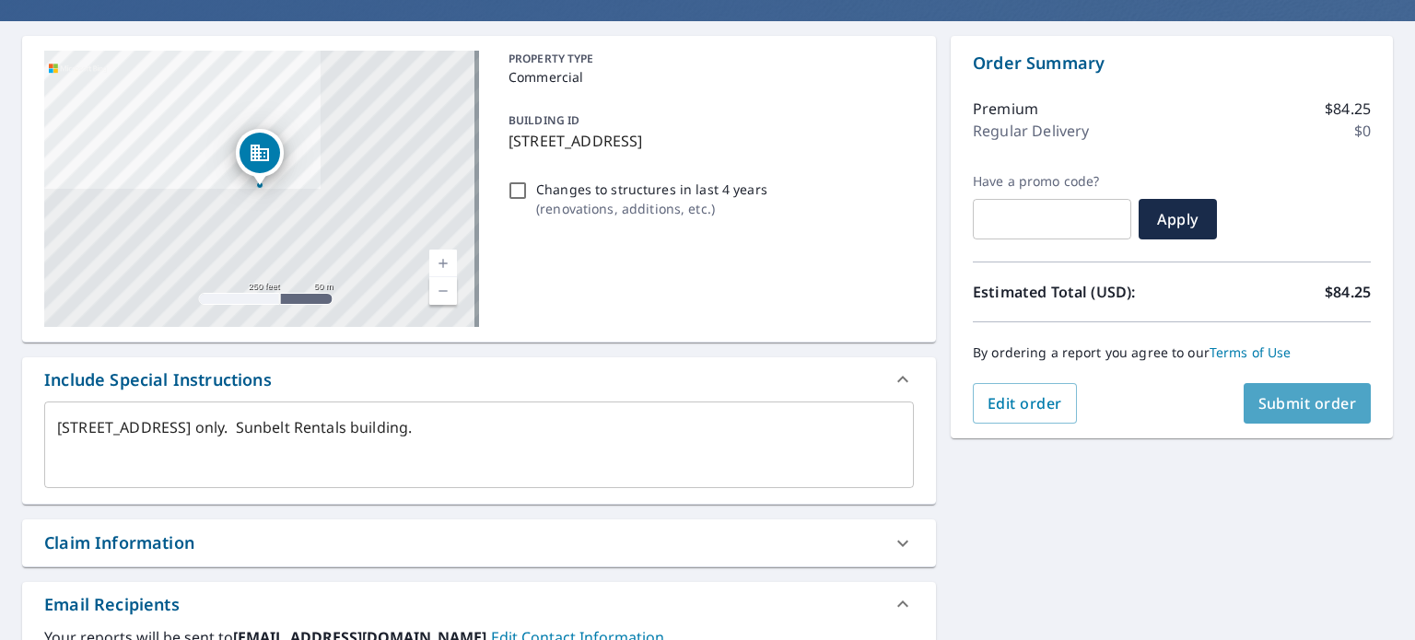
click at [1298, 405] on span "Submit order" at bounding box center [1307, 403] width 99 height 20
type textarea "x"
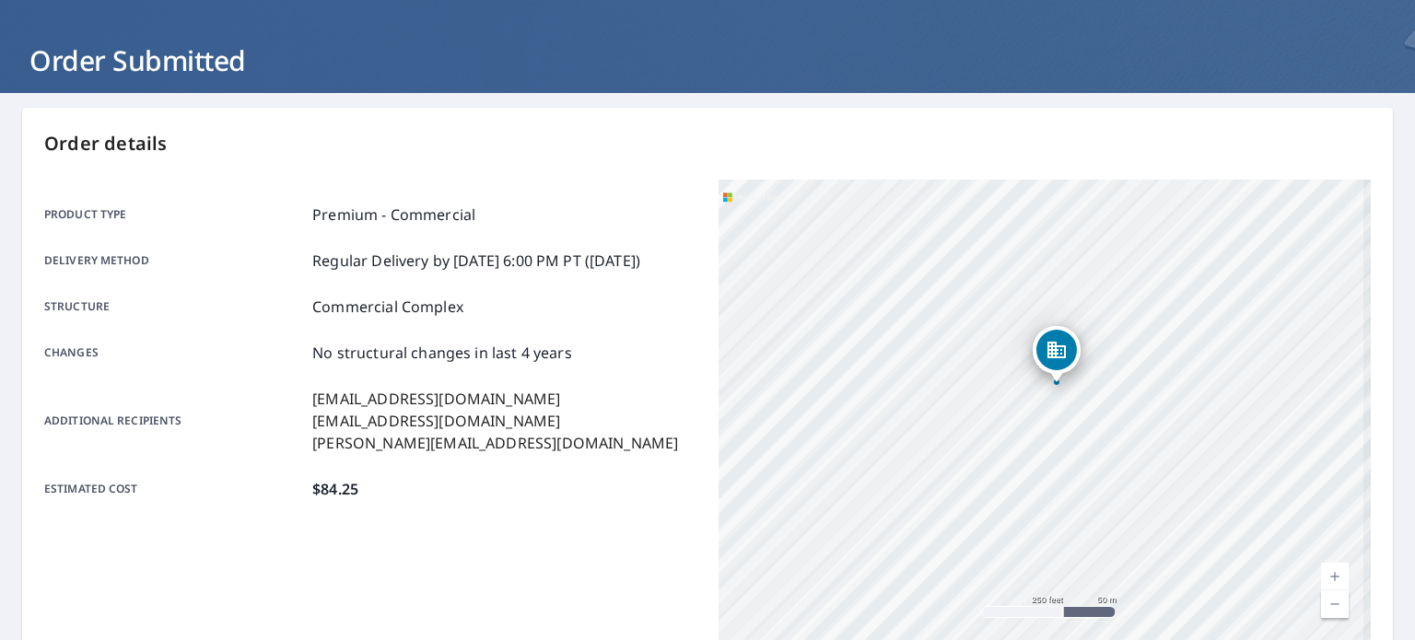
scroll to position [74, 0]
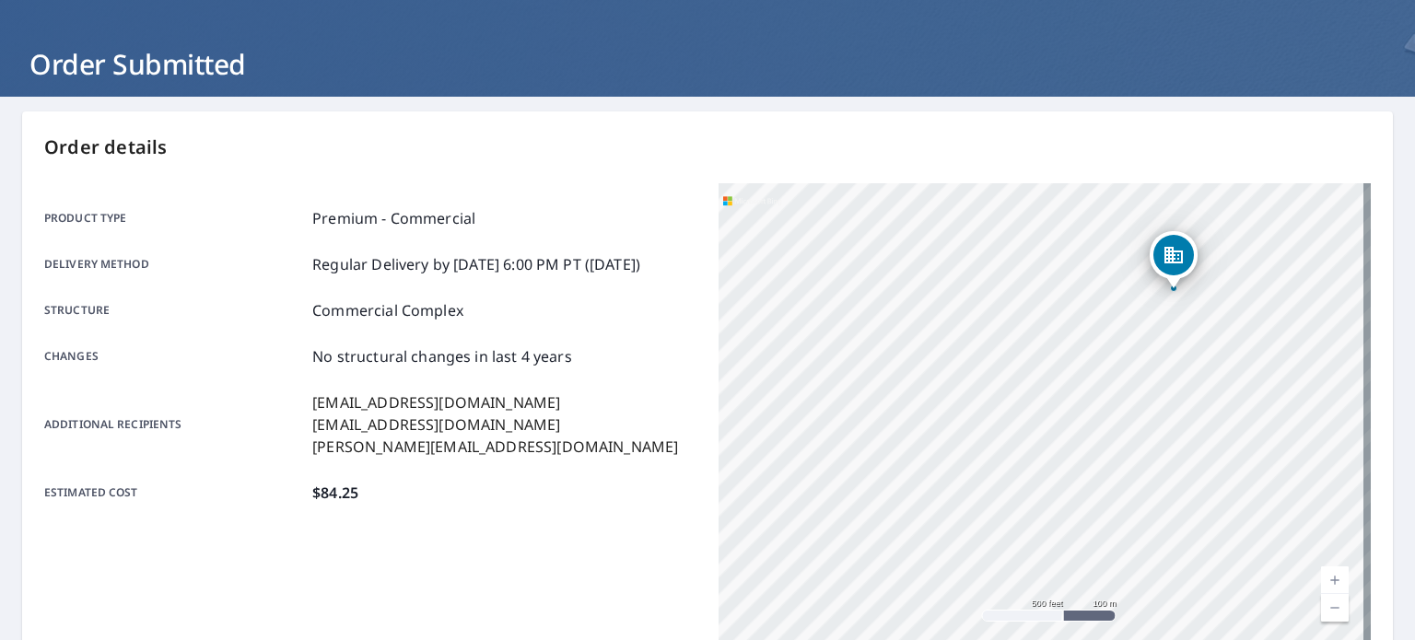
click at [1079, 397] on div "[STREET_ADDRESS]" at bounding box center [1044, 413] width 652 height 460
click at [1095, 389] on div "[STREET_ADDRESS]" at bounding box center [1044, 413] width 652 height 460
click at [1037, 411] on div at bounding box center [1040, 409] width 7 height 7
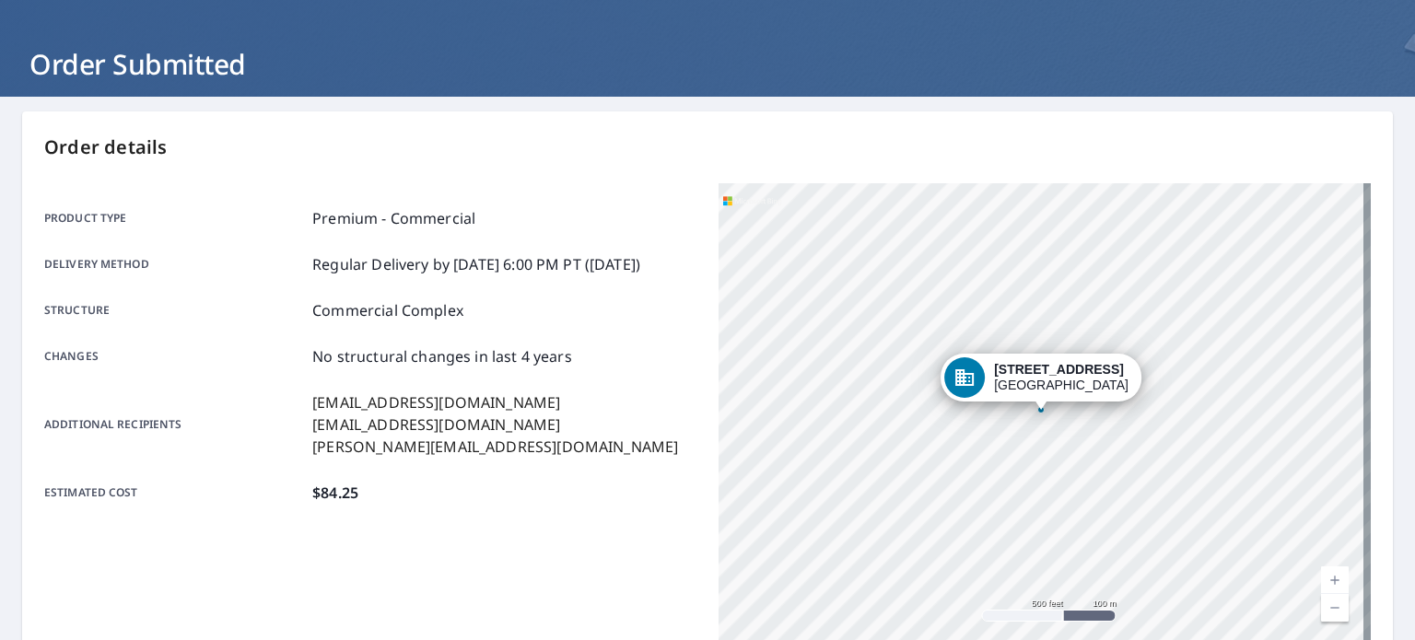
click at [1031, 407] on div "Dropped pin, building 1, Commercial property, 1660 Hyde Park Ave Boston, MA 021…" at bounding box center [1041, 400] width 24 height 18
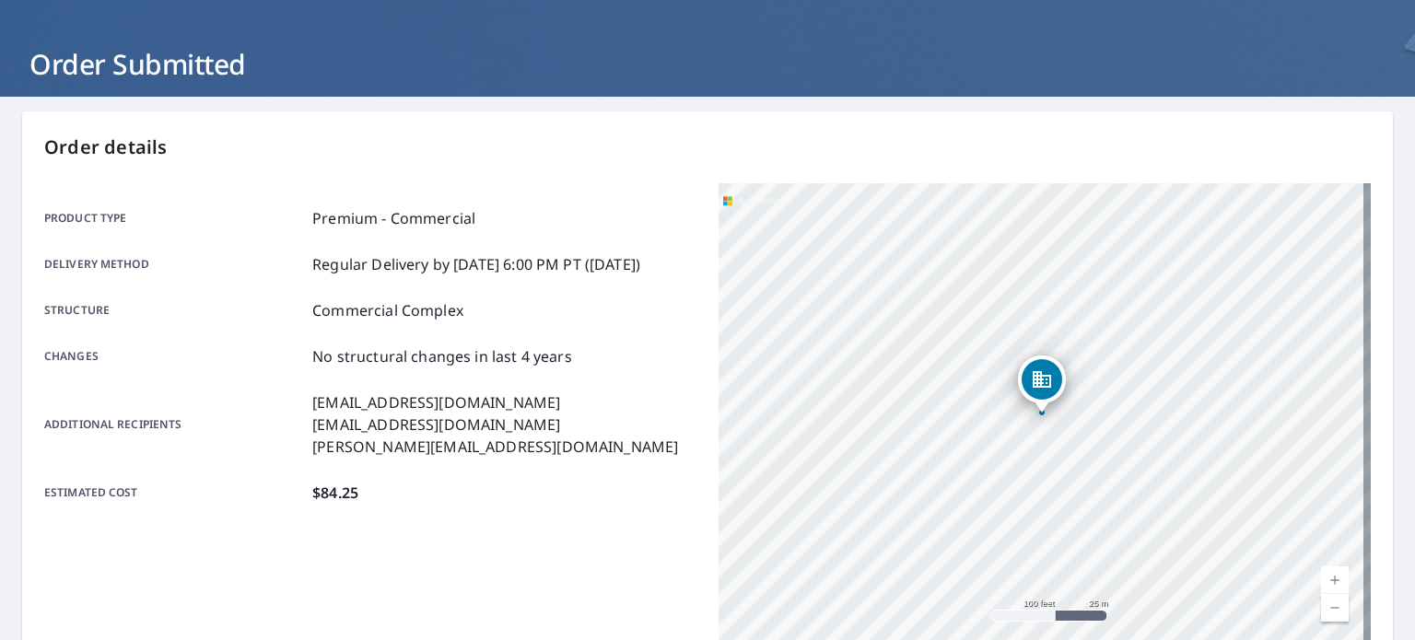
drag, startPoint x: 1039, startPoint y: 390, endPoint x: 1032, endPoint y: 376, distance: 16.1
click at [1032, 376] on icon "Dropped pin, building 1, Commercial property, 1660 Hyde Park Ave Boston, MA 021…" at bounding box center [1041, 379] width 18 height 17
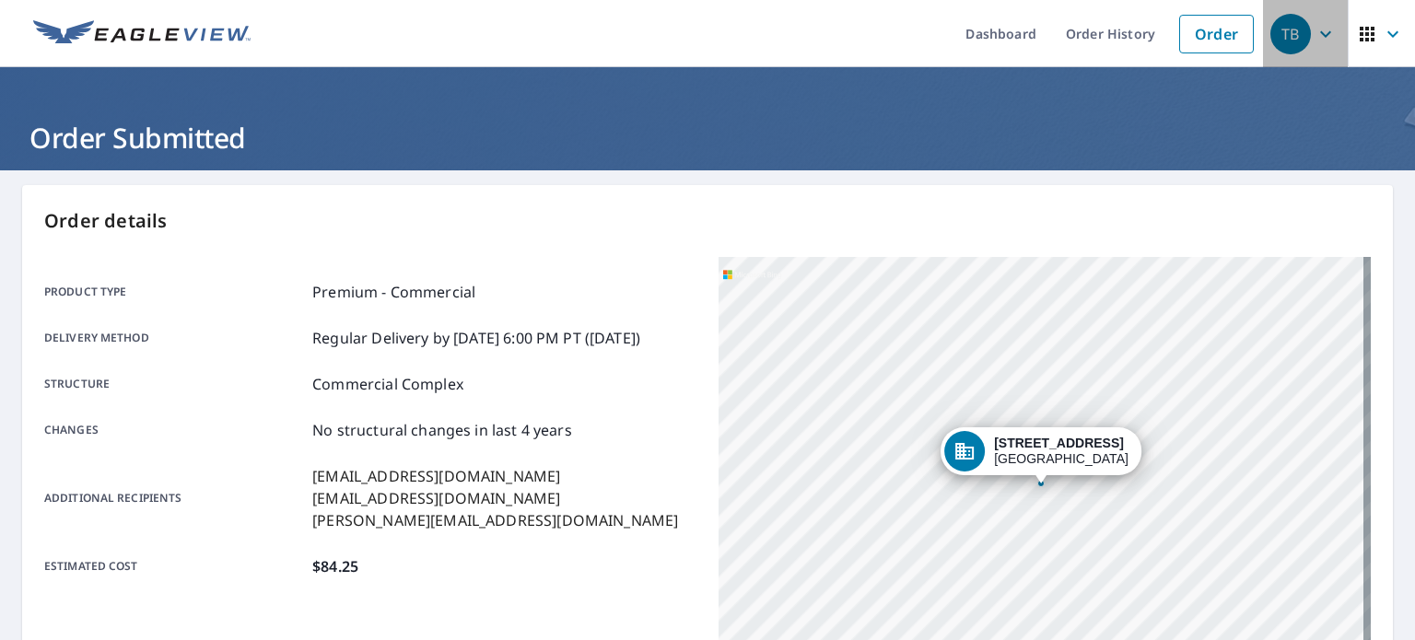
click at [1314, 38] on icon "button" at bounding box center [1325, 34] width 22 height 22
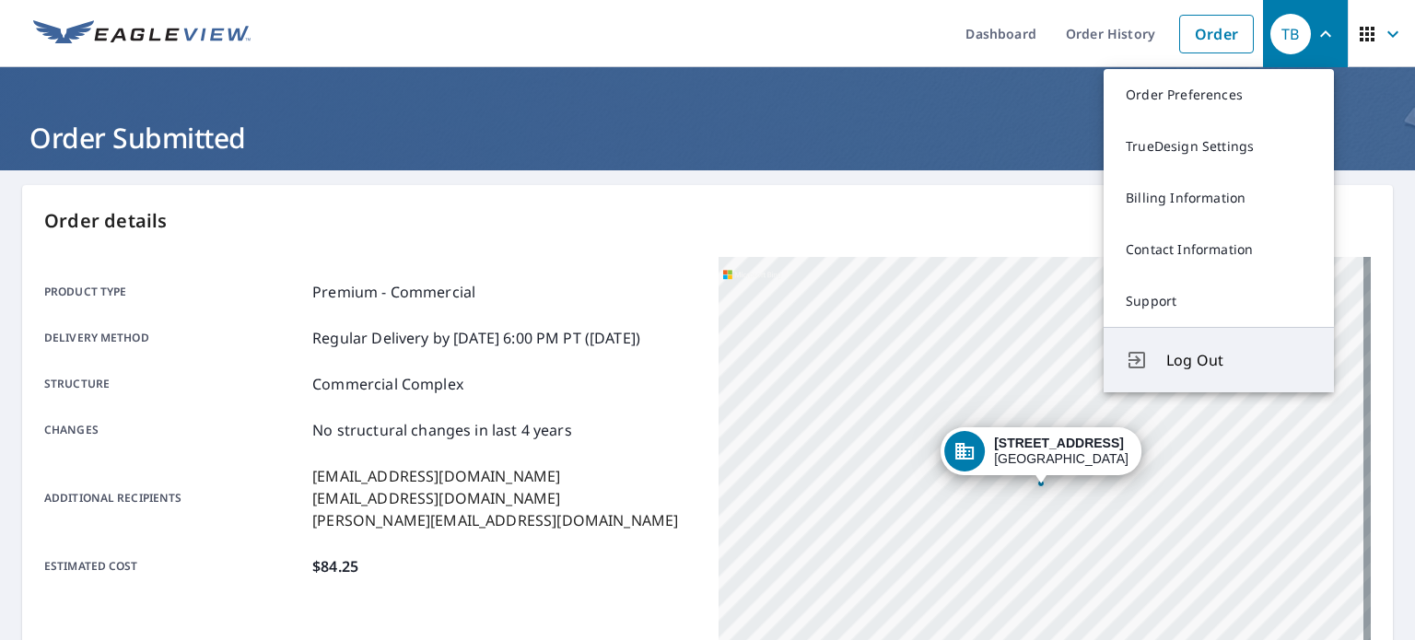
click at [1183, 367] on span "Log Out" at bounding box center [1239, 360] width 146 height 22
